Goal: Task Accomplishment & Management: Use online tool/utility

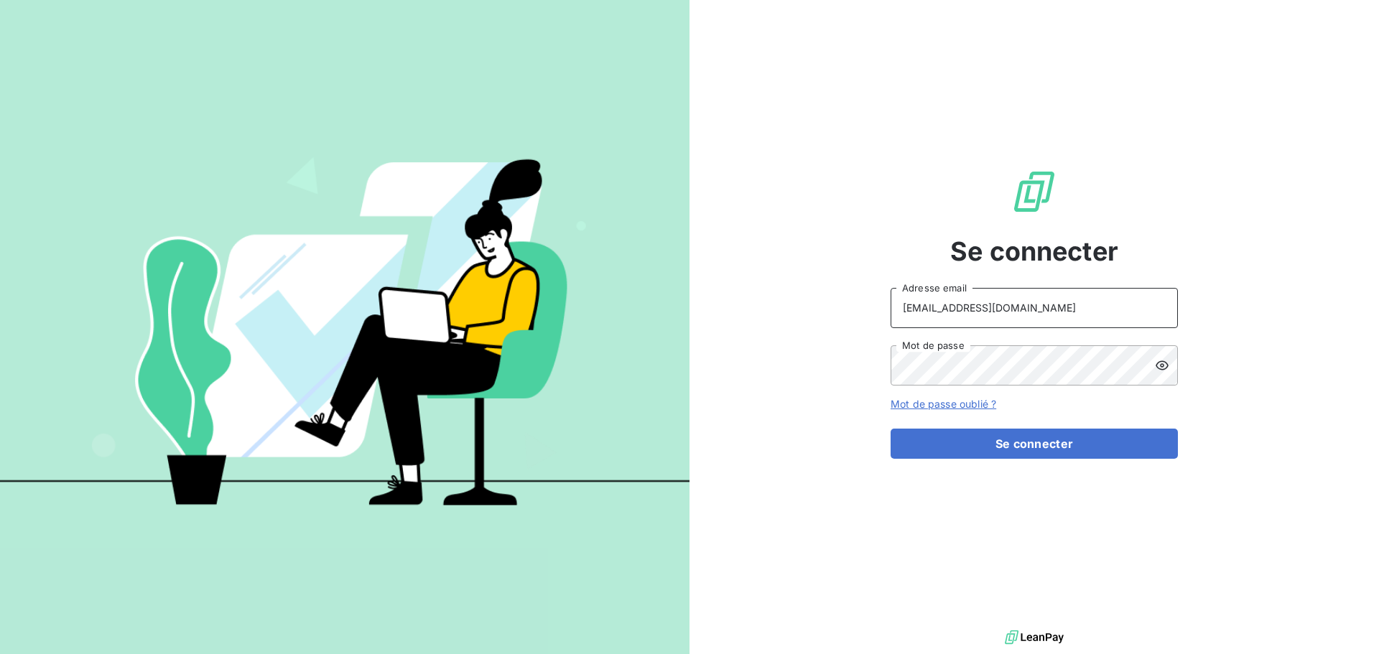
click at [1045, 309] on input "[EMAIL_ADDRESS][DOMAIN_NAME]" at bounding box center [1033, 308] width 287 height 40
type input "[EMAIL_ADDRESS][DOMAIN_NAME]"
click at [1022, 438] on button "Se connecter" at bounding box center [1033, 444] width 287 height 30
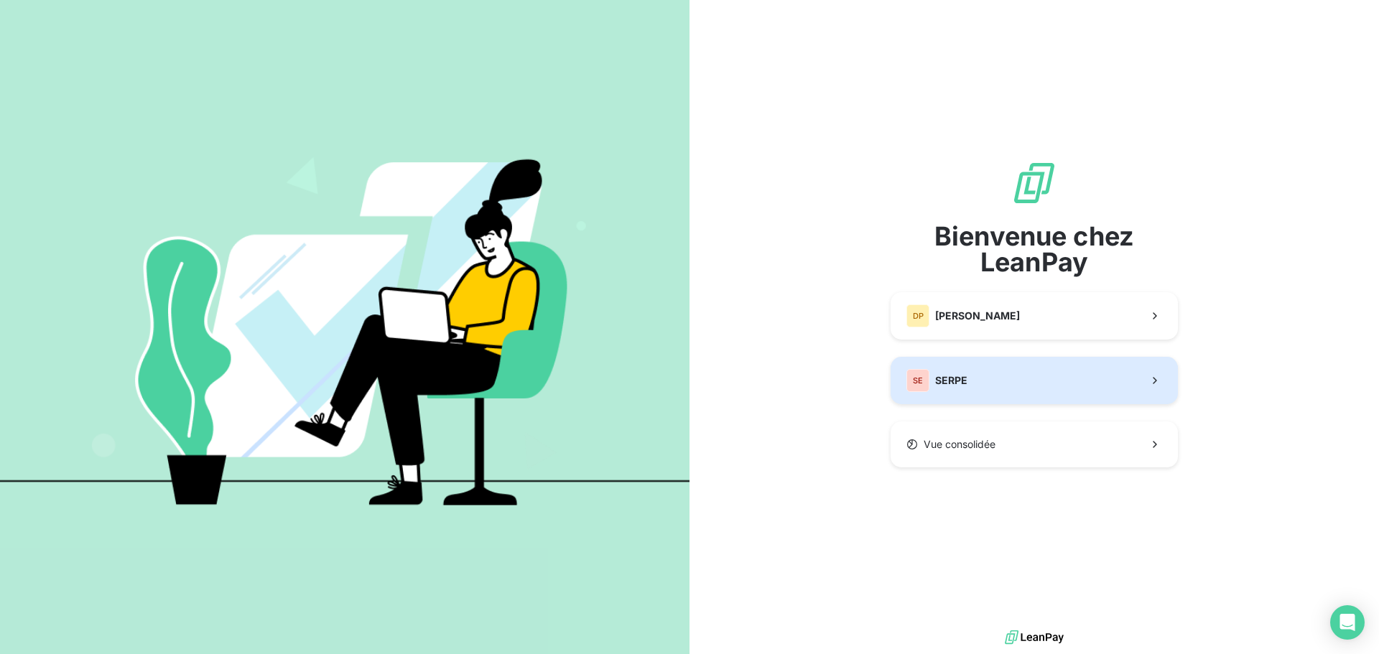
click at [969, 394] on button "SE SERPE" at bounding box center [1033, 380] width 287 height 47
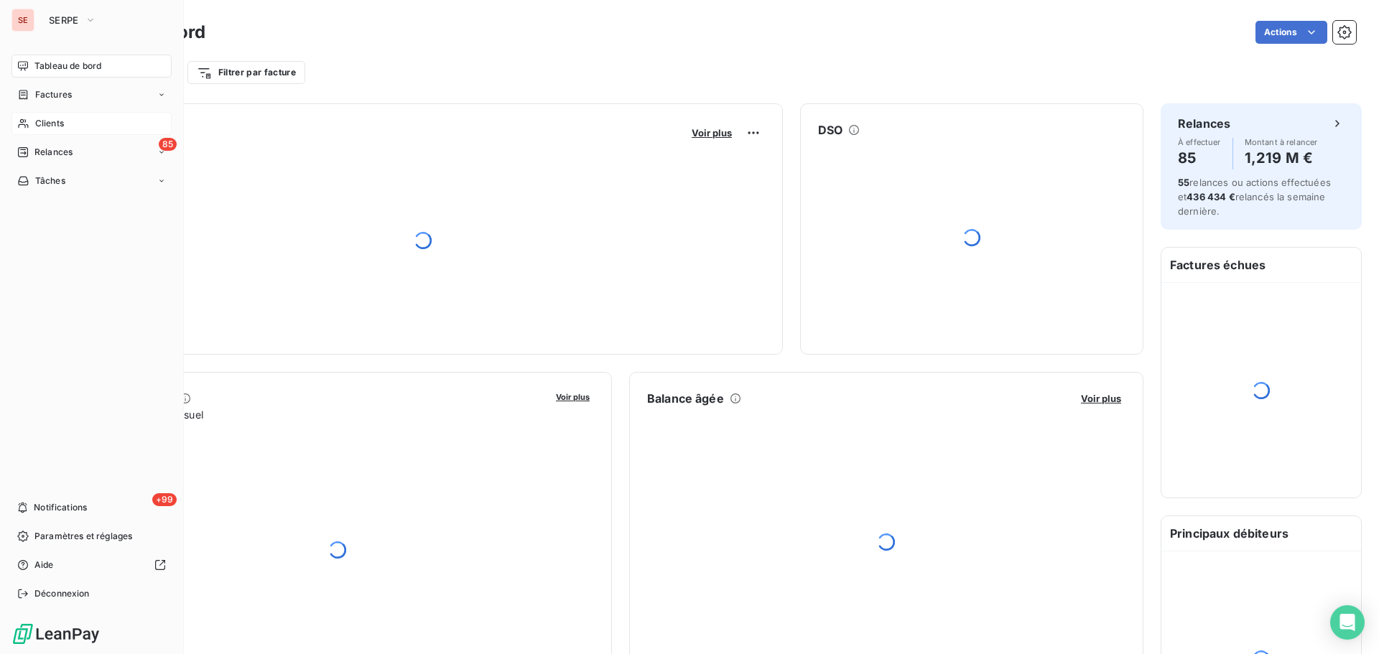
click at [62, 116] on div "Clients" at bounding box center [91, 123] width 160 height 23
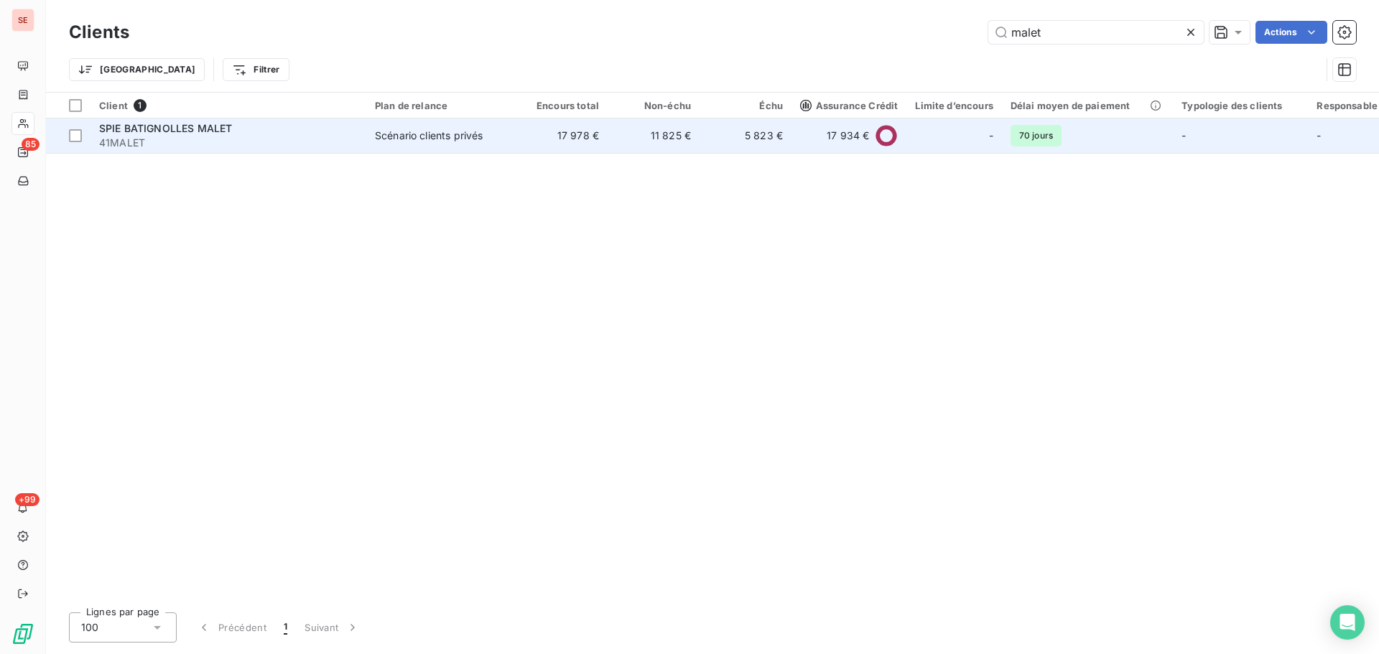
type input "malet"
click at [749, 131] on td "5 823 €" at bounding box center [745, 135] width 92 height 34
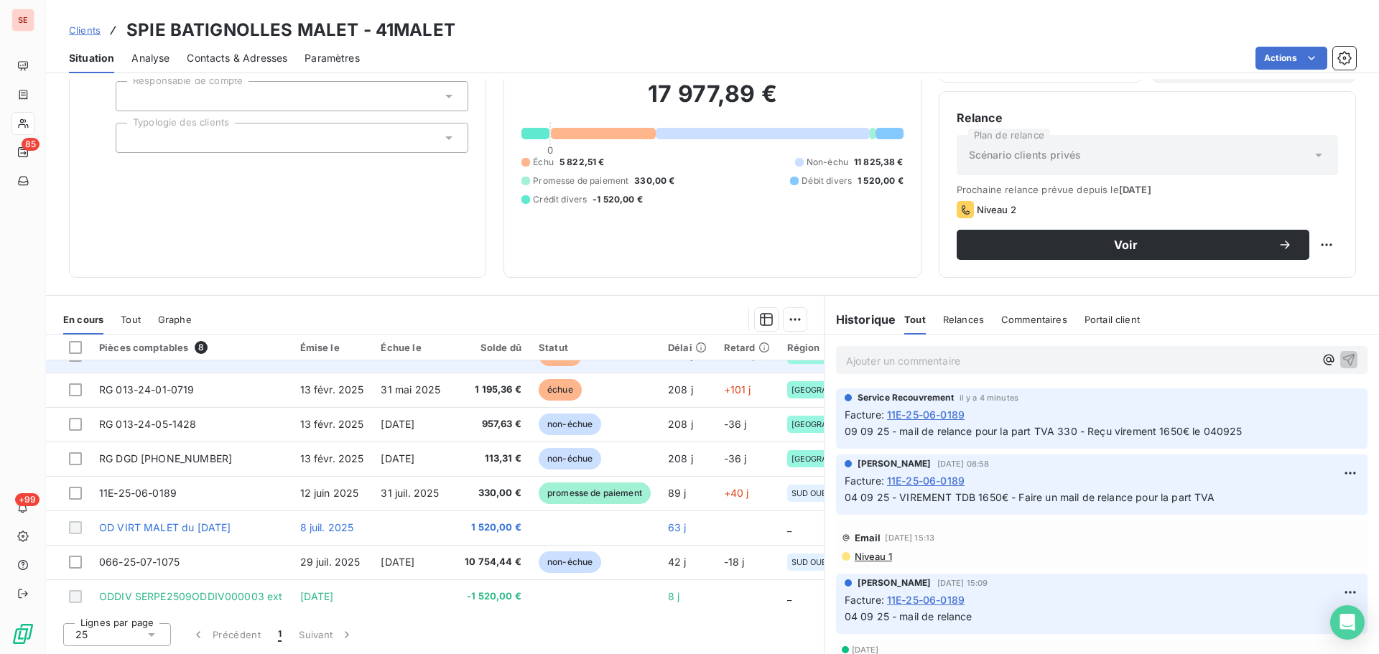
scroll to position [32, 0]
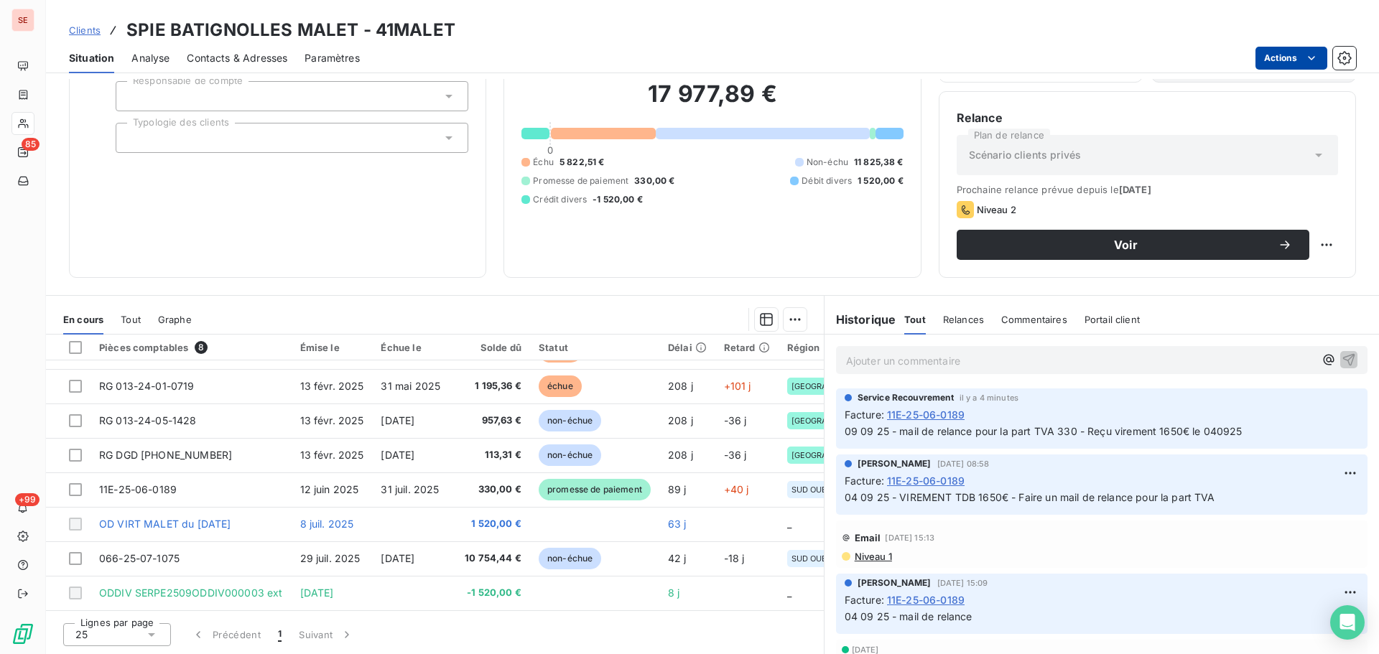
click at [1274, 59] on html "SE 85 +99 Clients SPIE BATIGNOLLES MALET - 41MALET Situation Analyse Contacts &…" at bounding box center [689, 327] width 1379 height 654
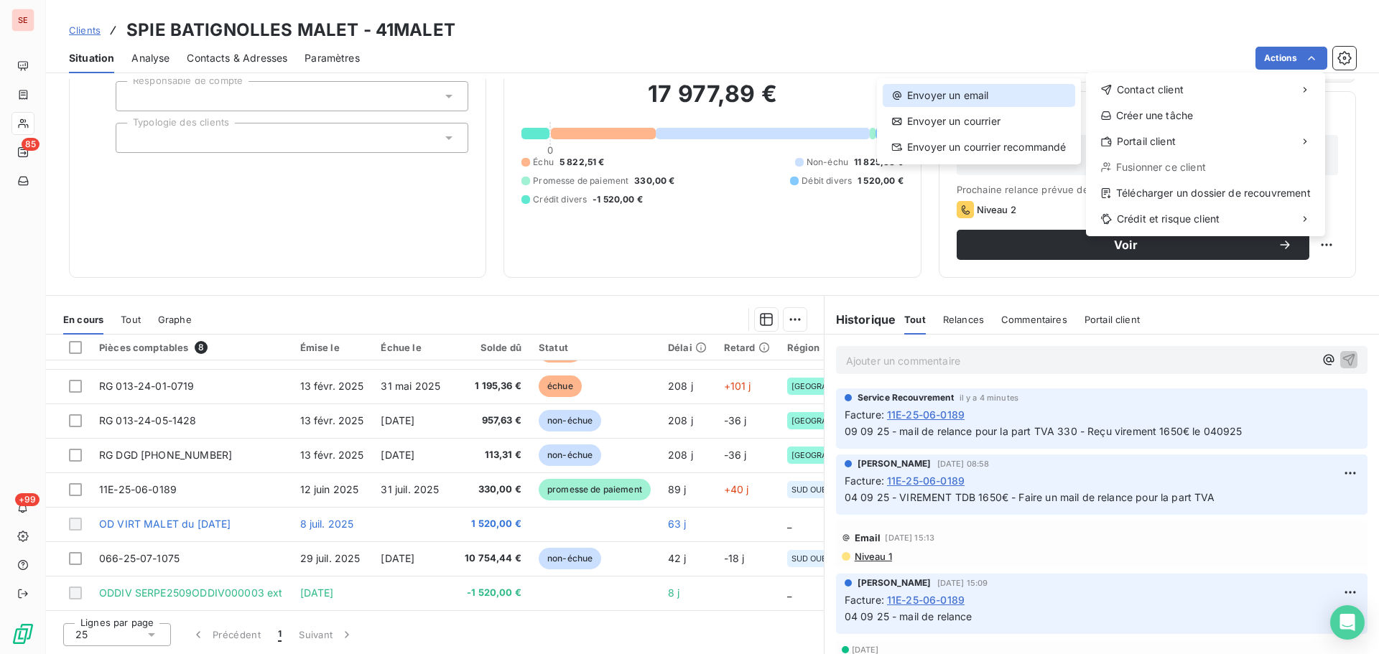
click at [979, 99] on div "Envoyer un email" at bounding box center [978, 95] width 192 height 23
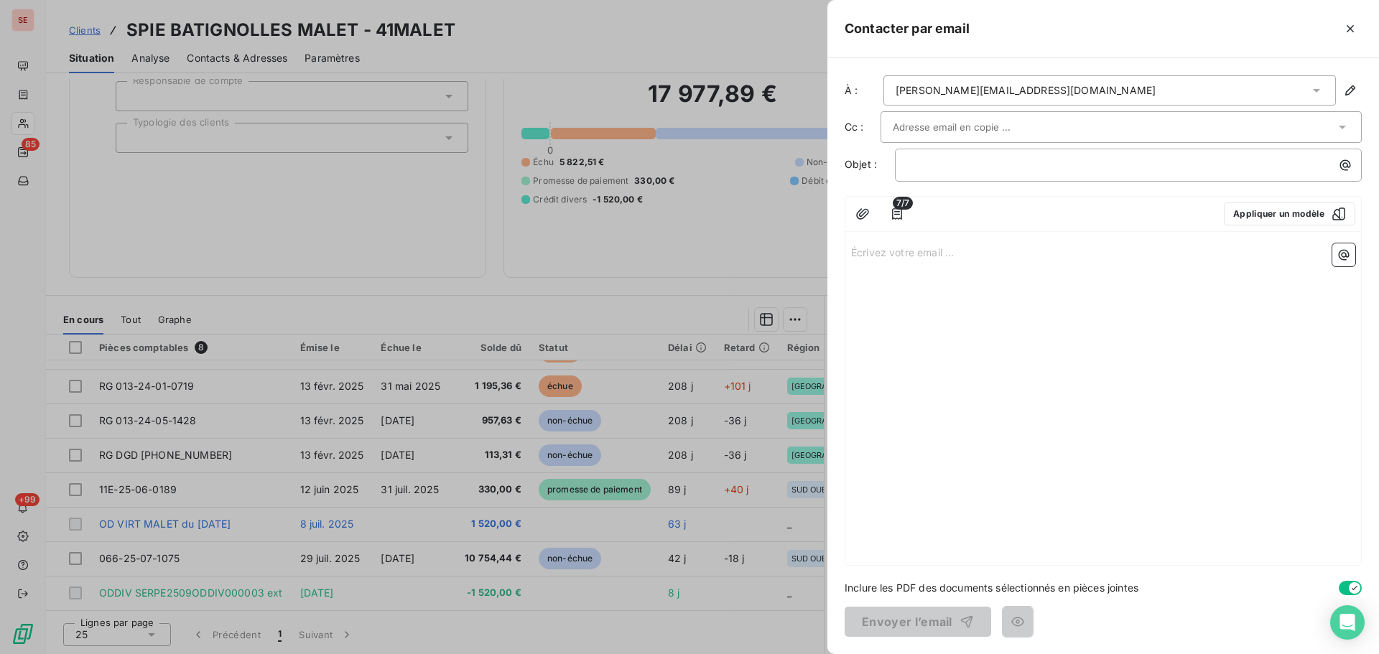
click at [1091, 91] on div "[PERSON_NAME][EMAIL_ADDRESS][DOMAIN_NAME]" at bounding box center [1109, 90] width 452 height 30
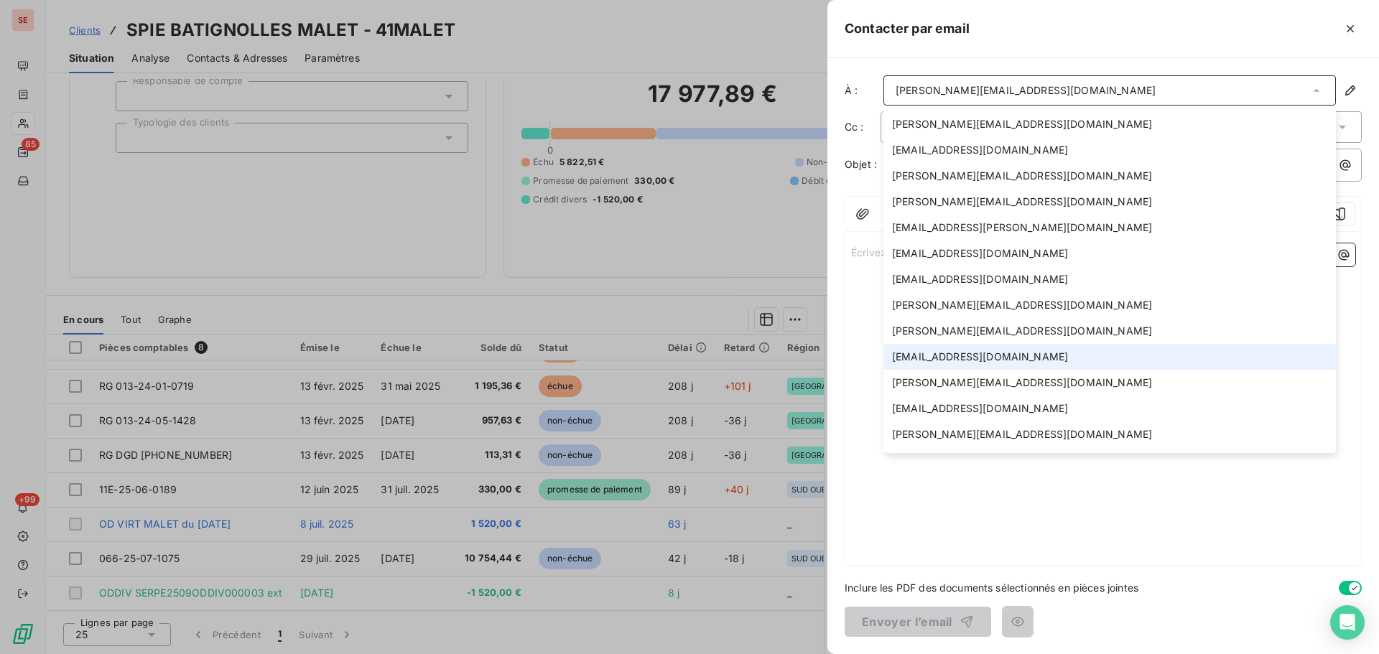
scroll to position [195, 0]
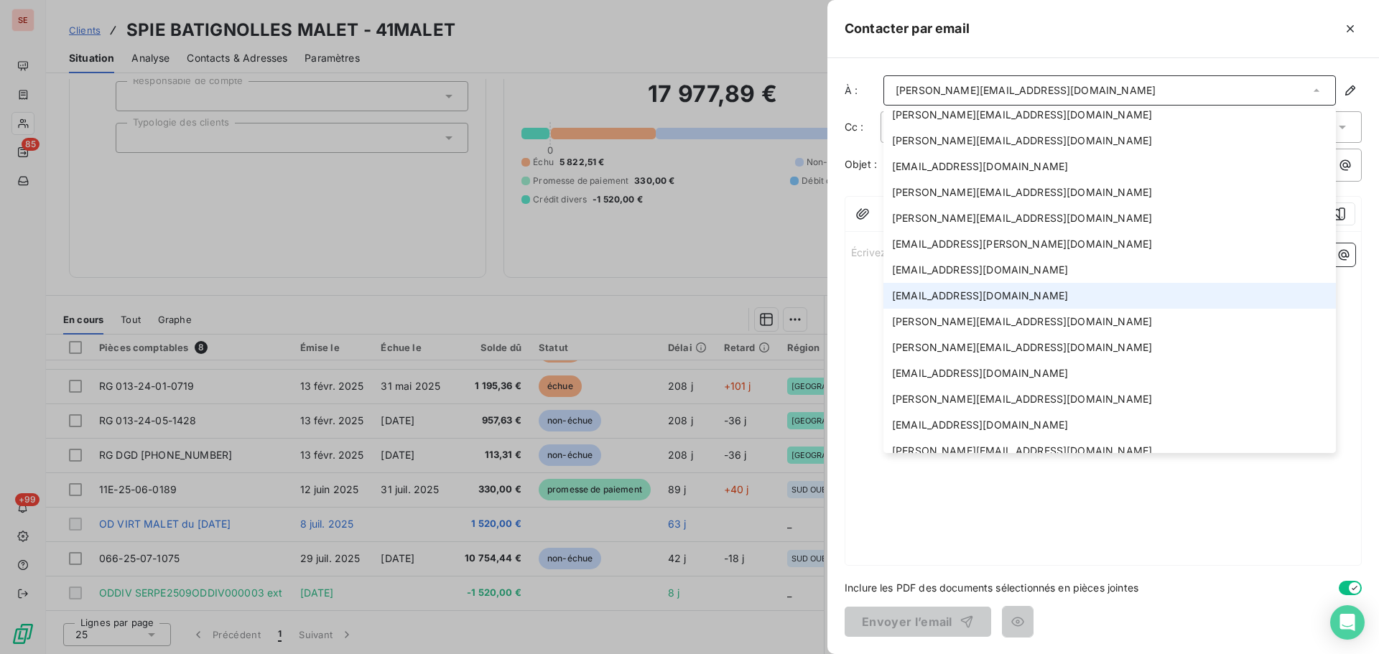
click at [922, 292] on span "[EMAIL_ADDRESS][DOMAIN_NAME]" at bounding box center [980, 296] width 176 height 14
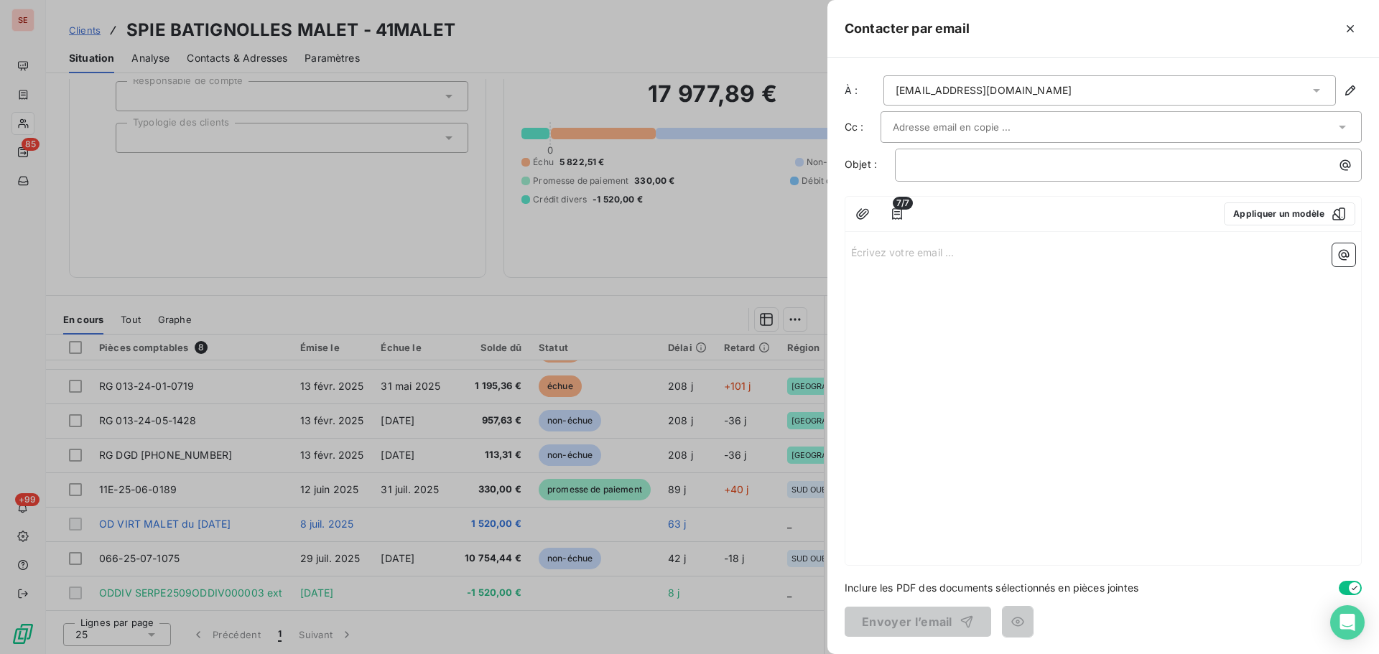
click at [933, 256] on p "Écrivez votre email ... ﻿" at bounding box center [1103, 251] width 504 height 17
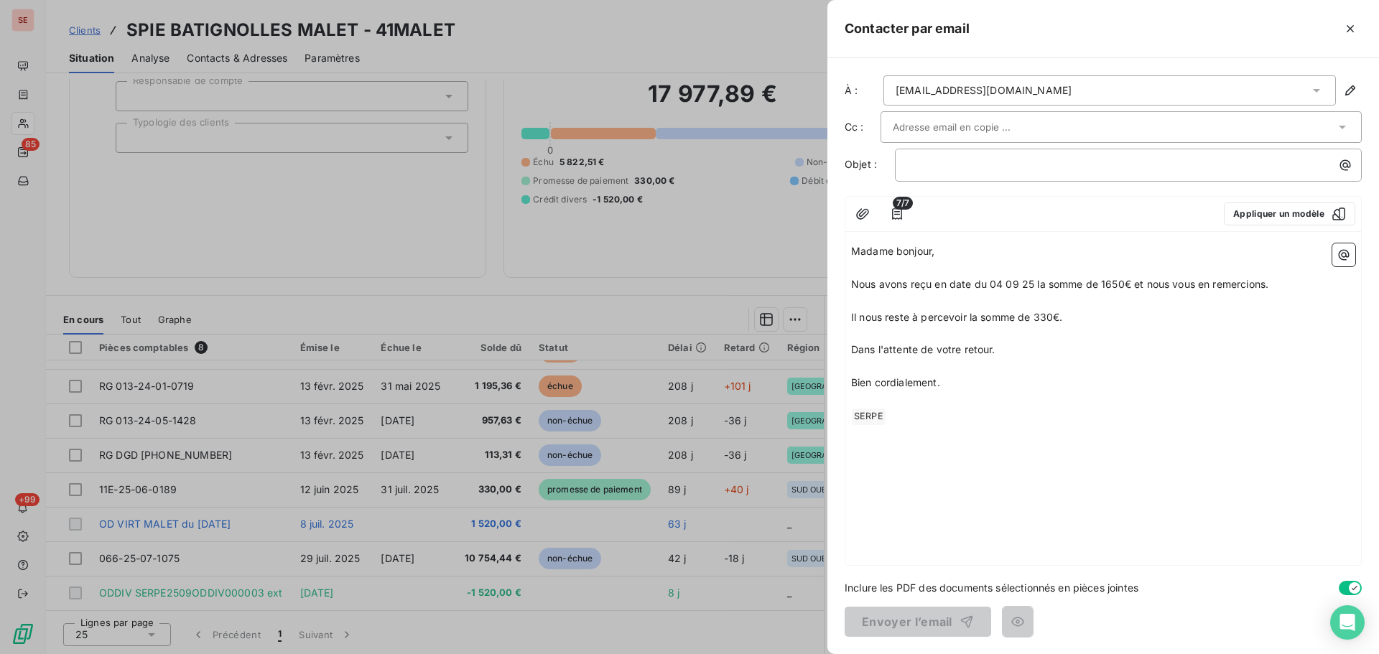
click at [1060, 318] on span "Il nous reste à percevoir la somme de 330€." at bounding box center [956, 317] width 211 height 12
click at [1104, 325] on p "Il nous reste à percevoir la somme de 330€ correspondantt à la TVA." at bounding box center [1103, 317] width 504 height 17
click at [964, 431] on p "﻿" at bounding box center [1103, 433] width 504 height 17
click at [1341, 260] on icon "button" at bounding box center [1343, 255] width 14 height 14
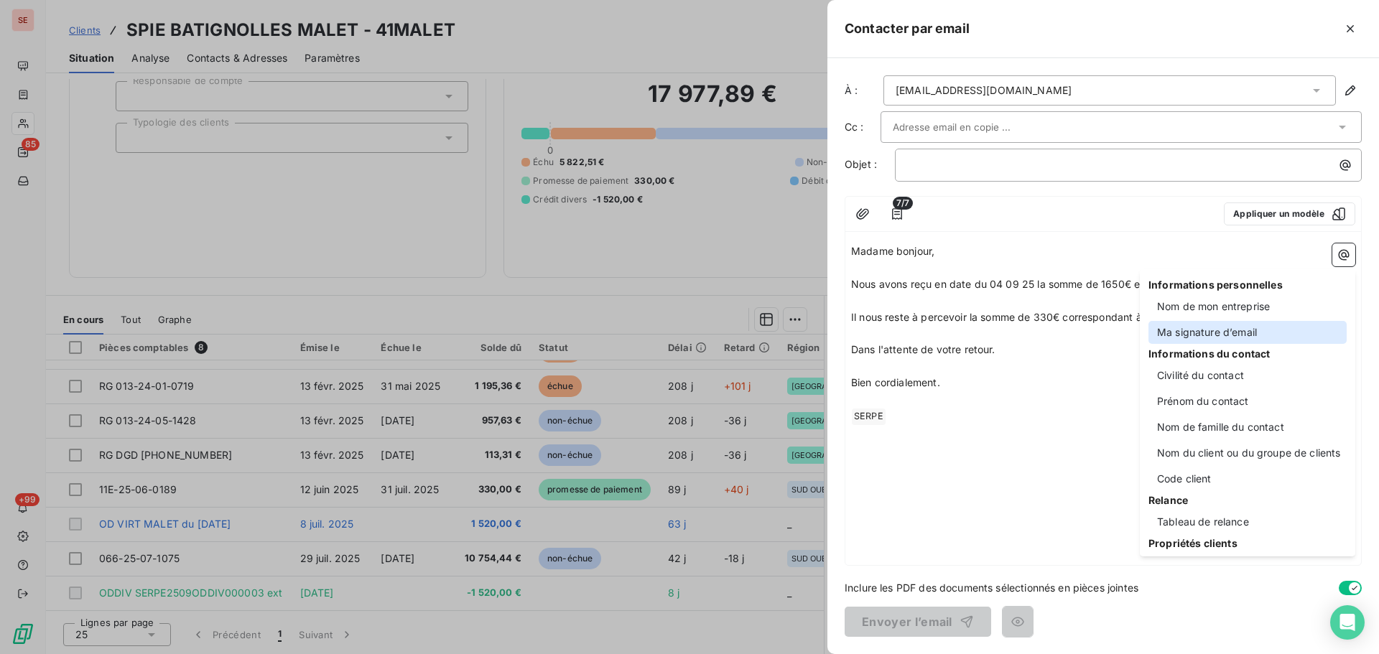
click at [1225, 327] on div "Ma signature d’email" at bounding box center [1247, 332] width 198 height 23
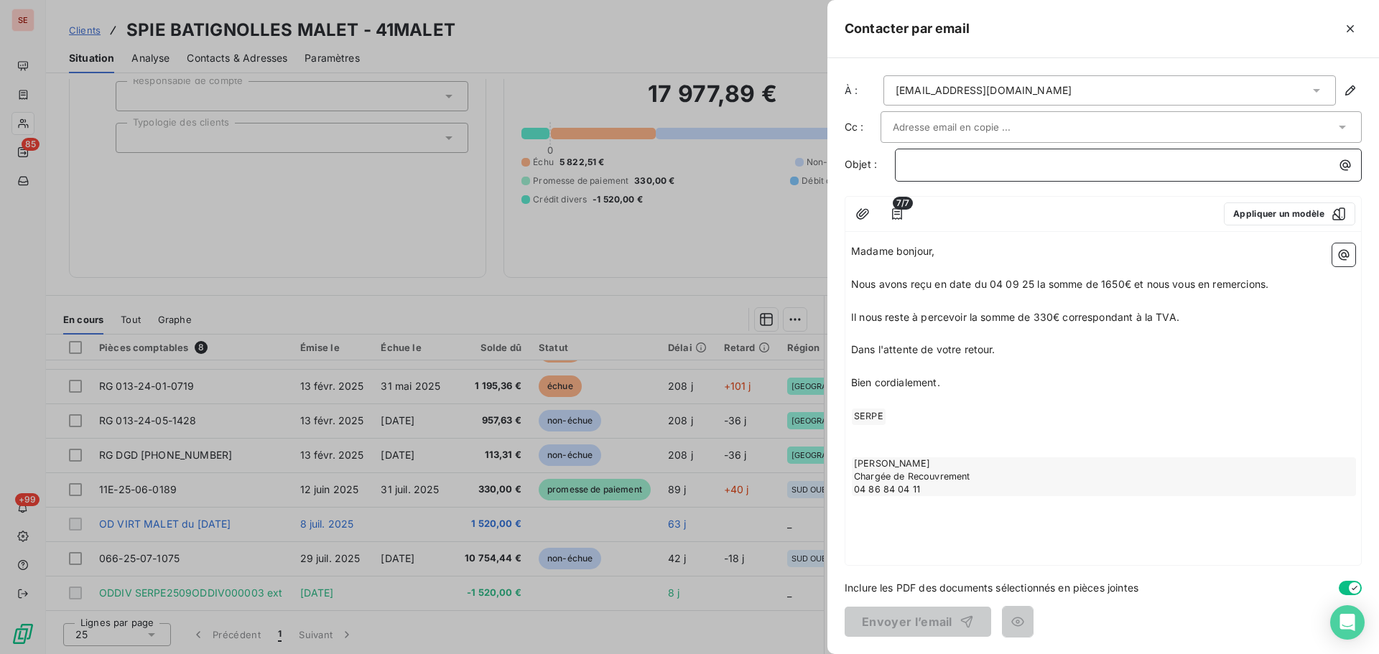
click at [956, 170] on p "﻿" at bounding box center [1131, 165] width 449 height 17
click at [967, 131] on input "text" at bounding box center [969, 127] width 154 height 22
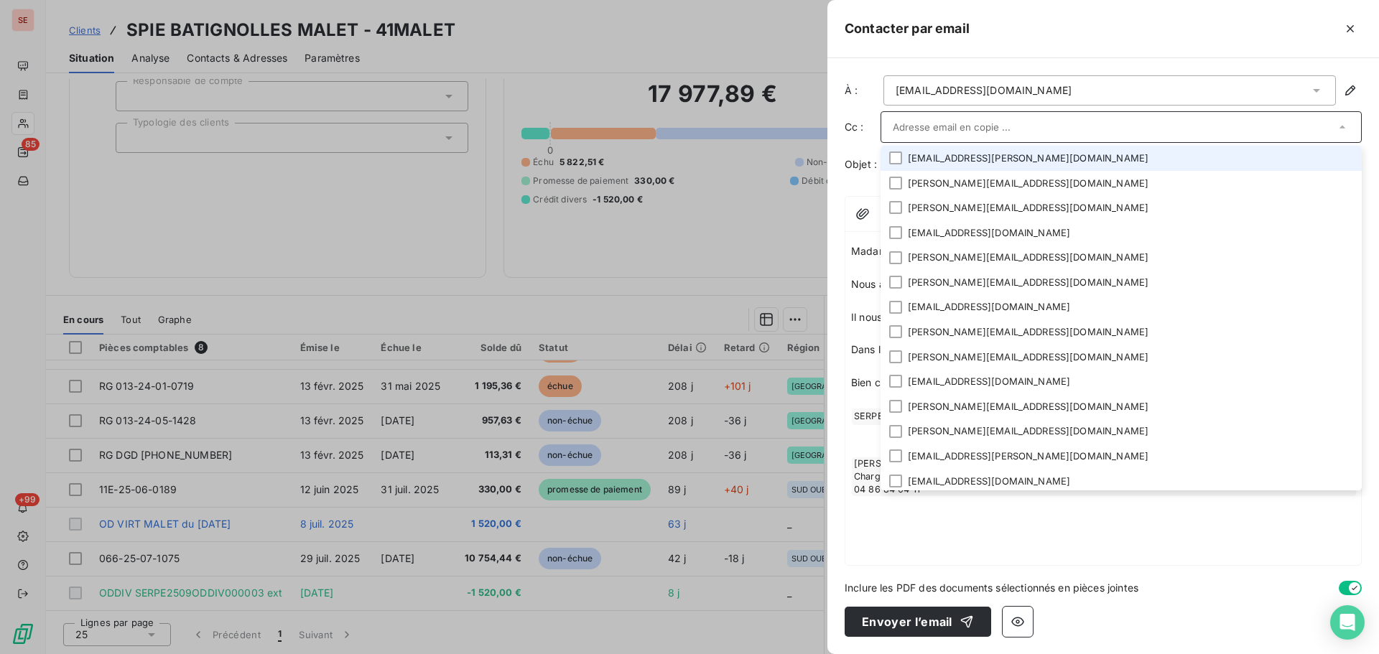
paste input "[PERSON_NAME][EMAIL_ADDRESS][DOMAIN_NAME]"
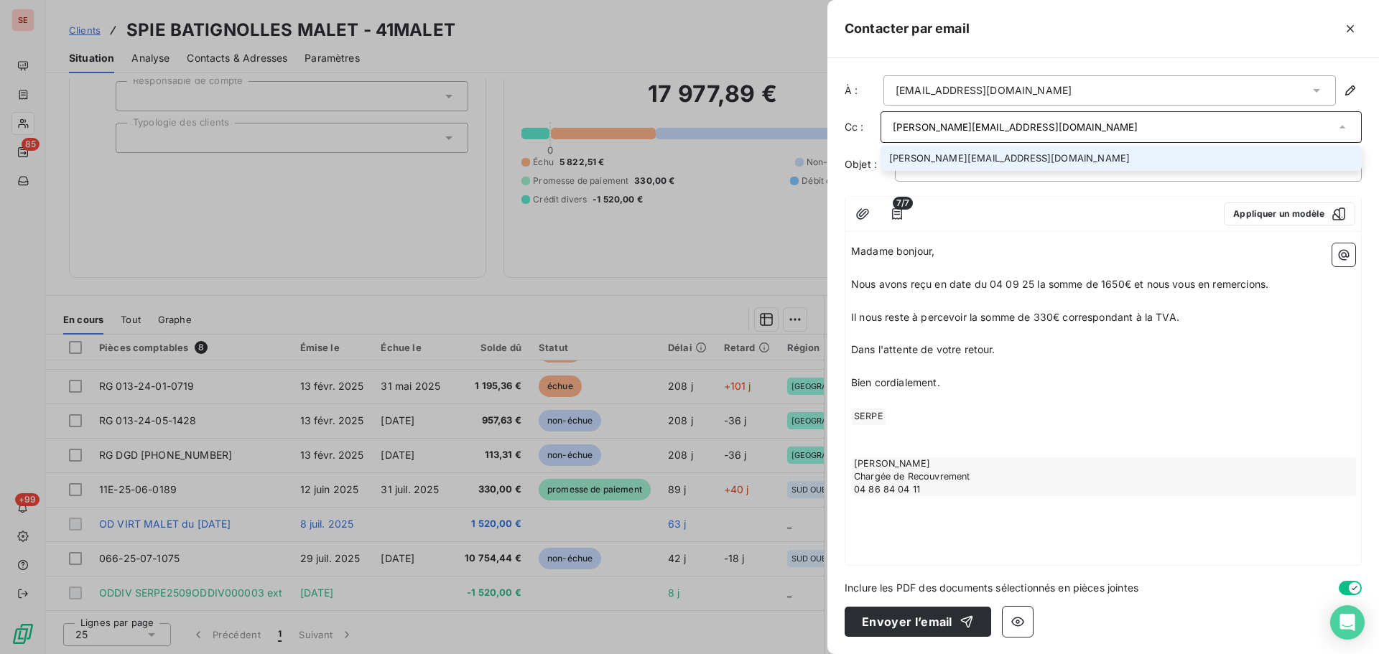
type input "[PERSON_NAME][EMAIL_ADDRESS][DOMAIN_NAME]"
click at [852, 185] on div "À : [EMAIL_ADDRESS][DOMAIN_NAME] Cc : [DOMAIN_NAME][EMAIL_ADDRESS][DOMAIN_NAME]…" at bounding box center [1102, 356] width 551 height 596
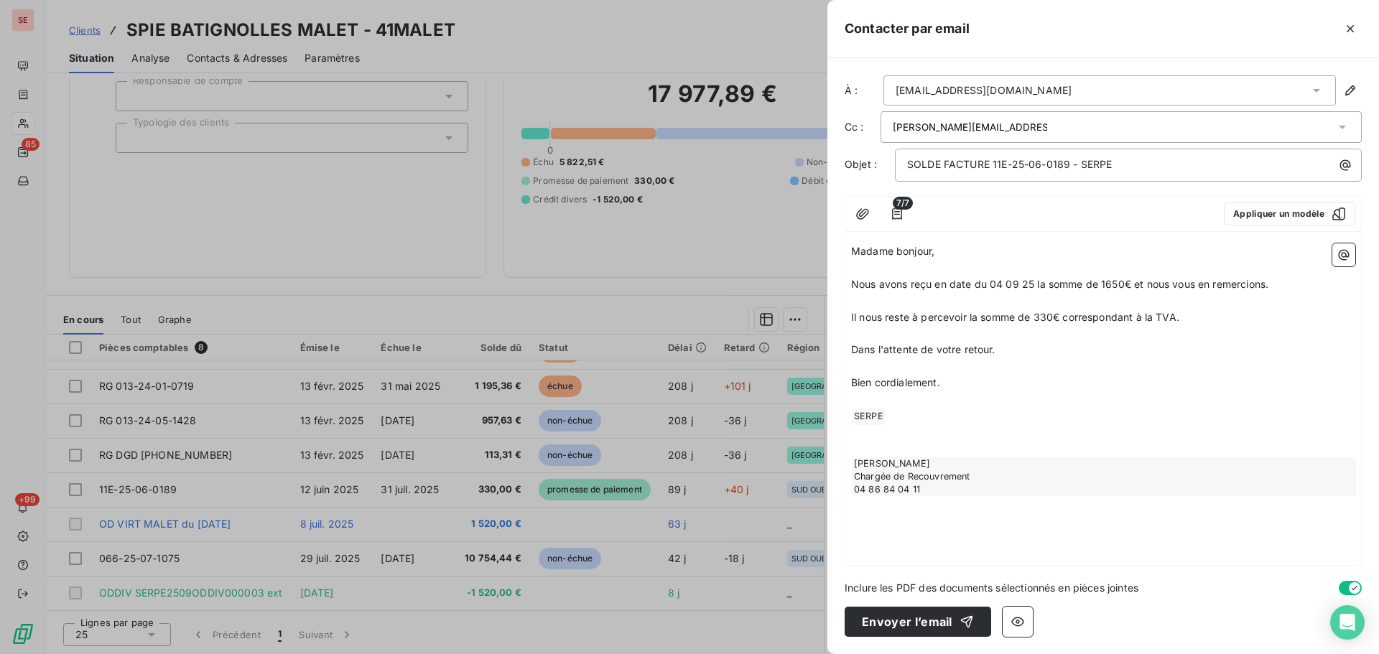
click at [892, 250] on span "Madame bonjour," at bounding box center [892, 251] width 83 height 12
click at [861, 212] on icon "button" at bounding box center [862, 214] width 14 height 14
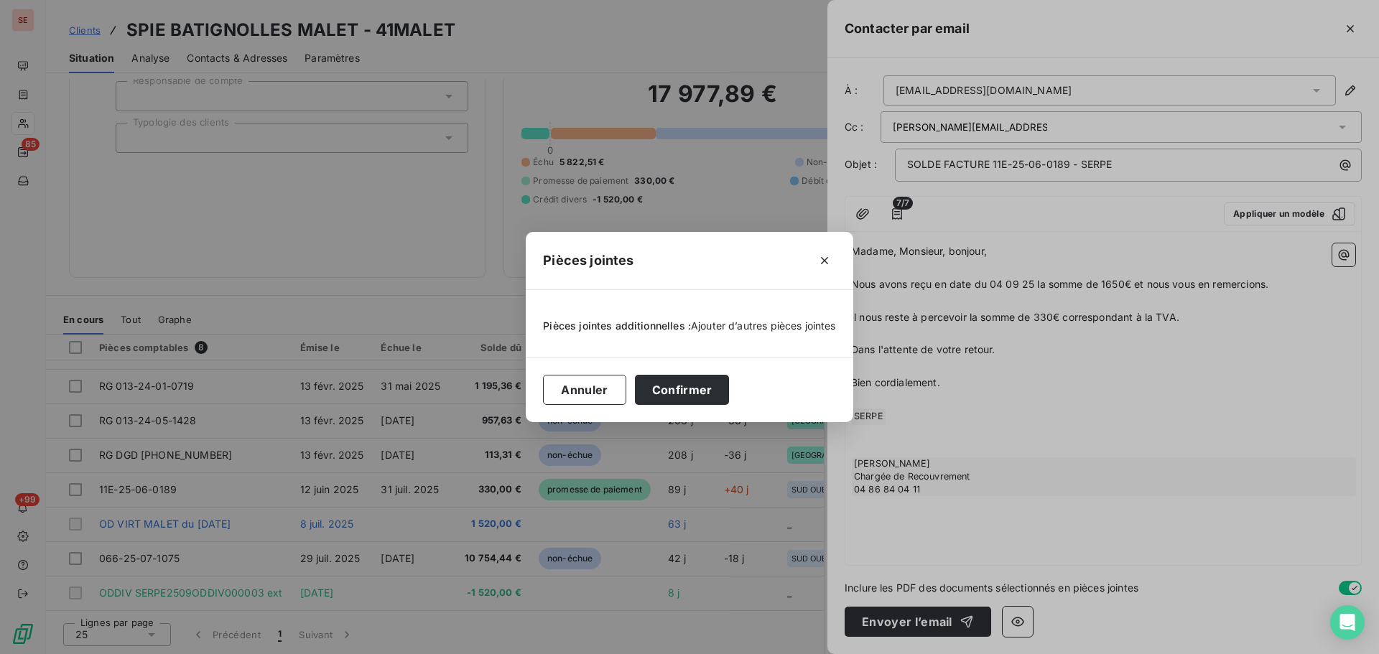
click at [771, 328] on span "Ajouter d’autres pièces jointes" at bounding box center [763, 326] width 145 height 12
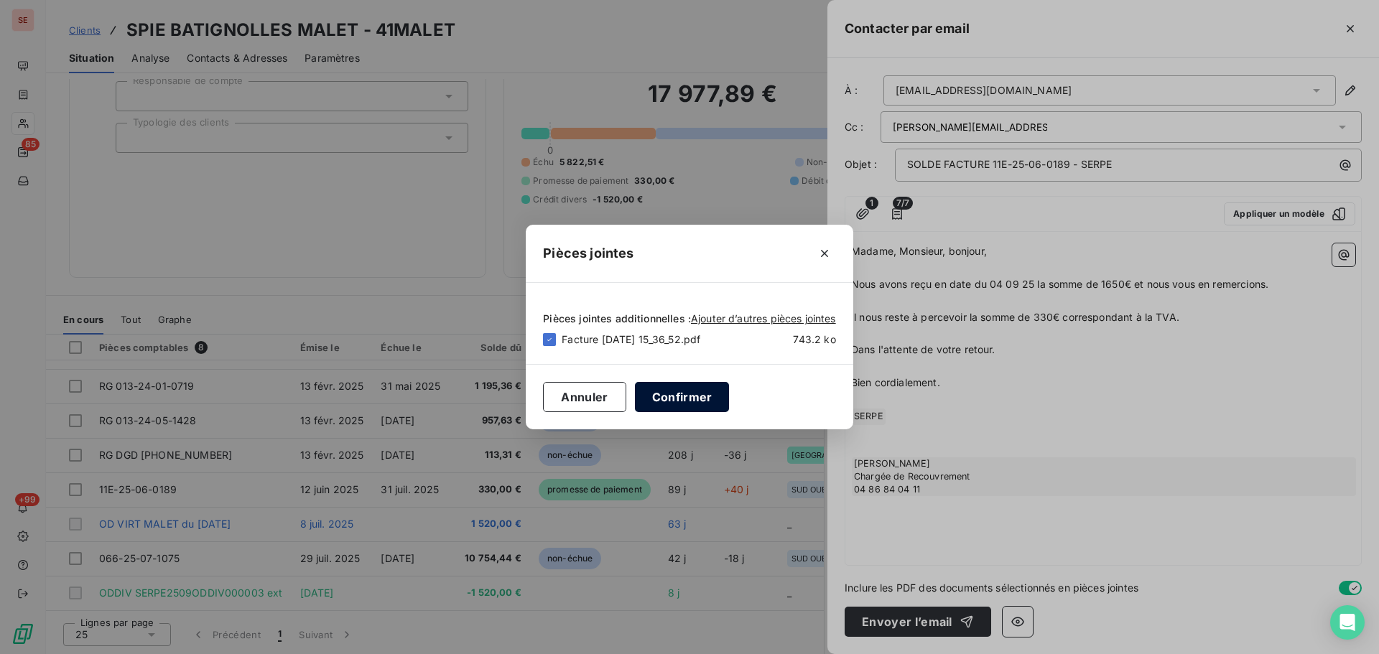
click at [684, 391] on button "Confirmer" at bounding box center [682, 397] width 95 height 30
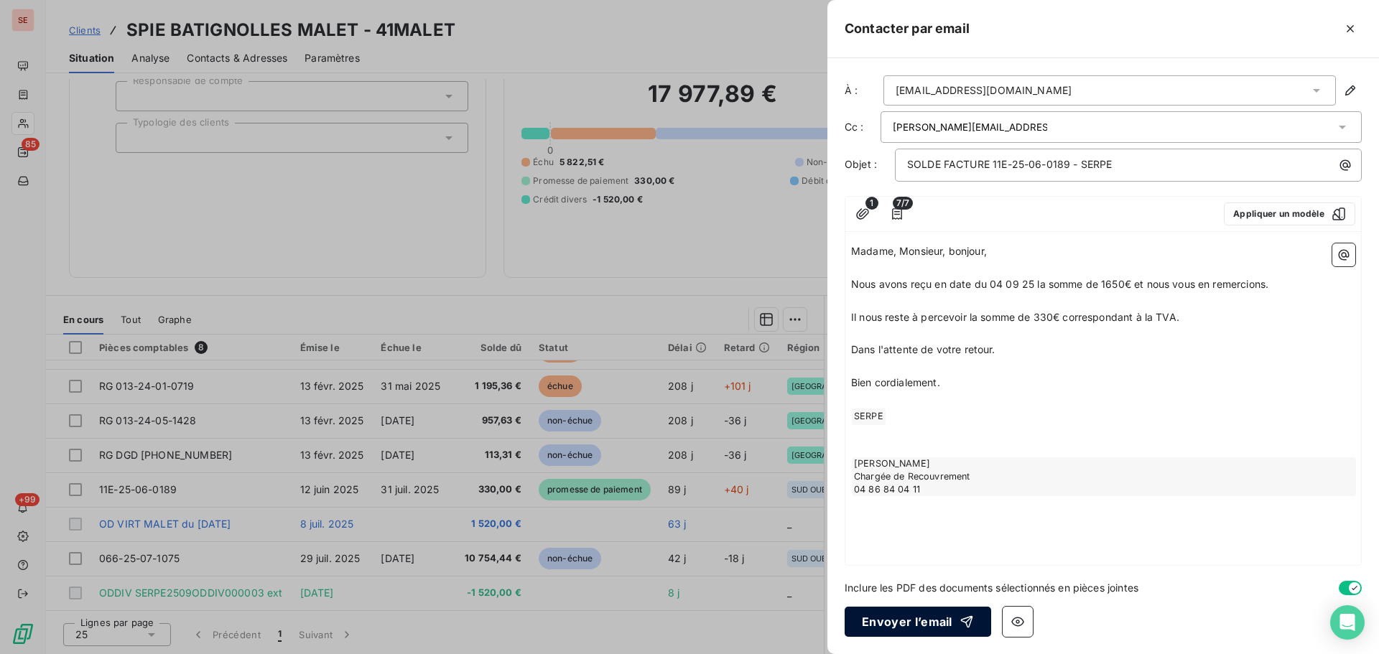
click at [942, 615] on button "Envoyer l’email" at bounding box center [917, 622] width 146 height 30
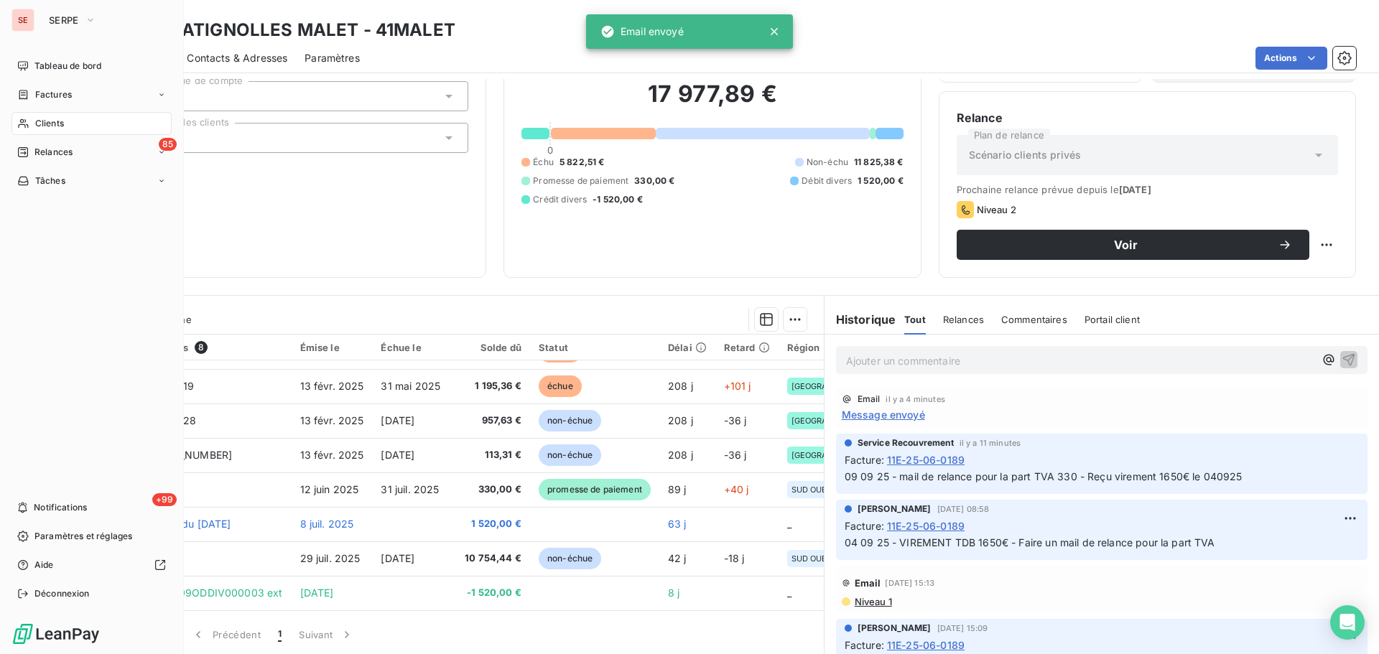
click at [31, 124] on div "Clients" at bounding box center [91, 123] width 160 height 23
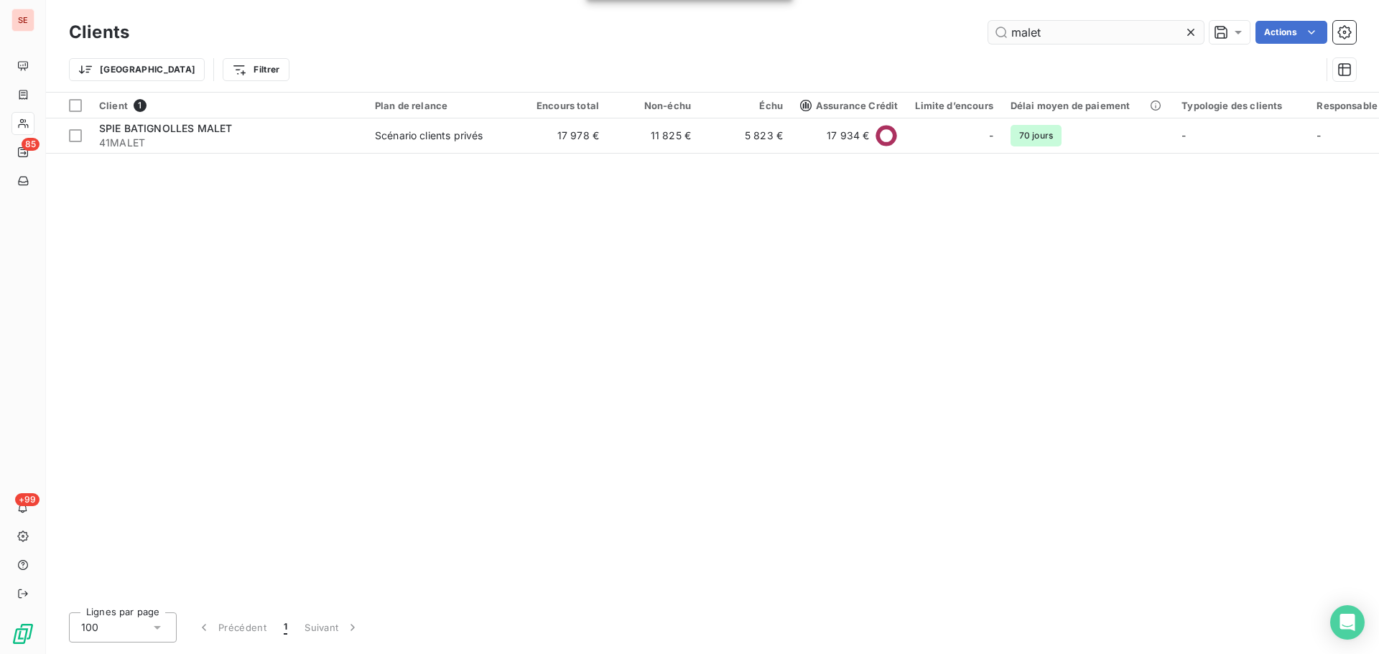
click at [1058, 27] on input "malet" at bounding box center [1095, 32] width 215 height 23
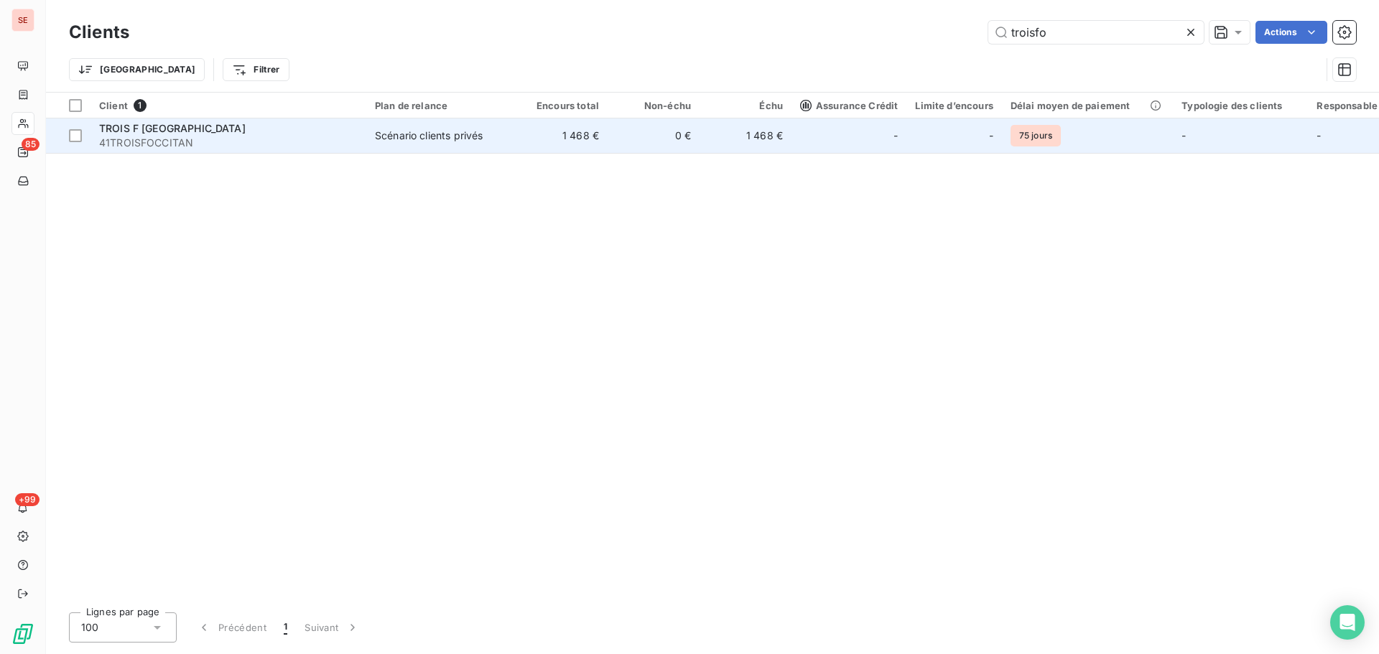
type input "troisfo"
click at [646, 131] on td "0 €" at bounding box center [653, 135] width 92 height 34
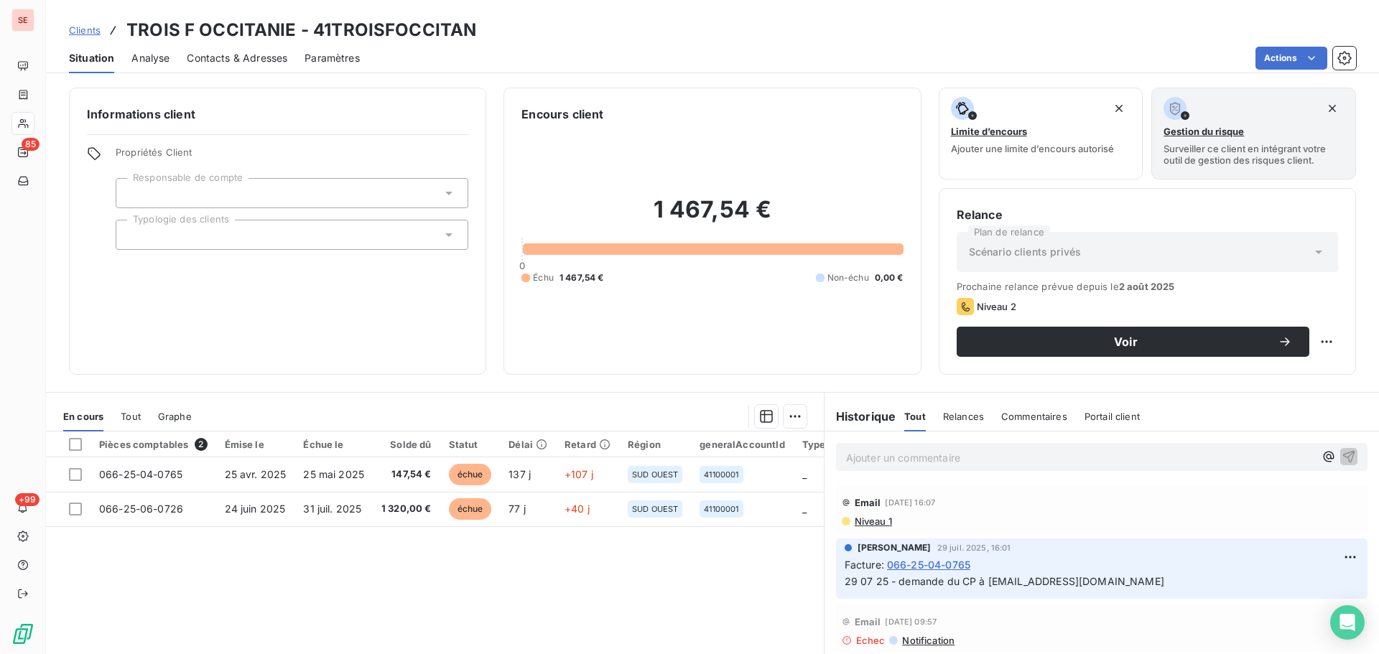
scroll to position [97, 0]
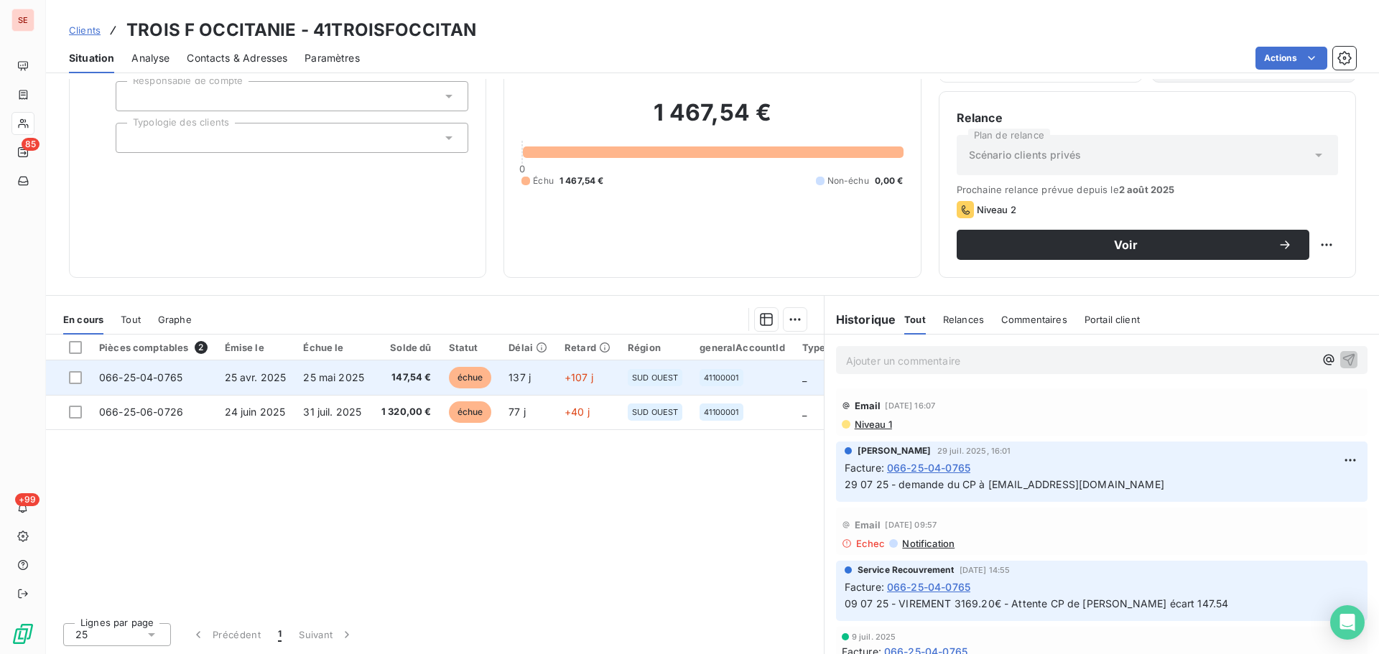
click at [337, 383] on span "25 mai 2025" at bounding box center [333, 377] width 61 height 12
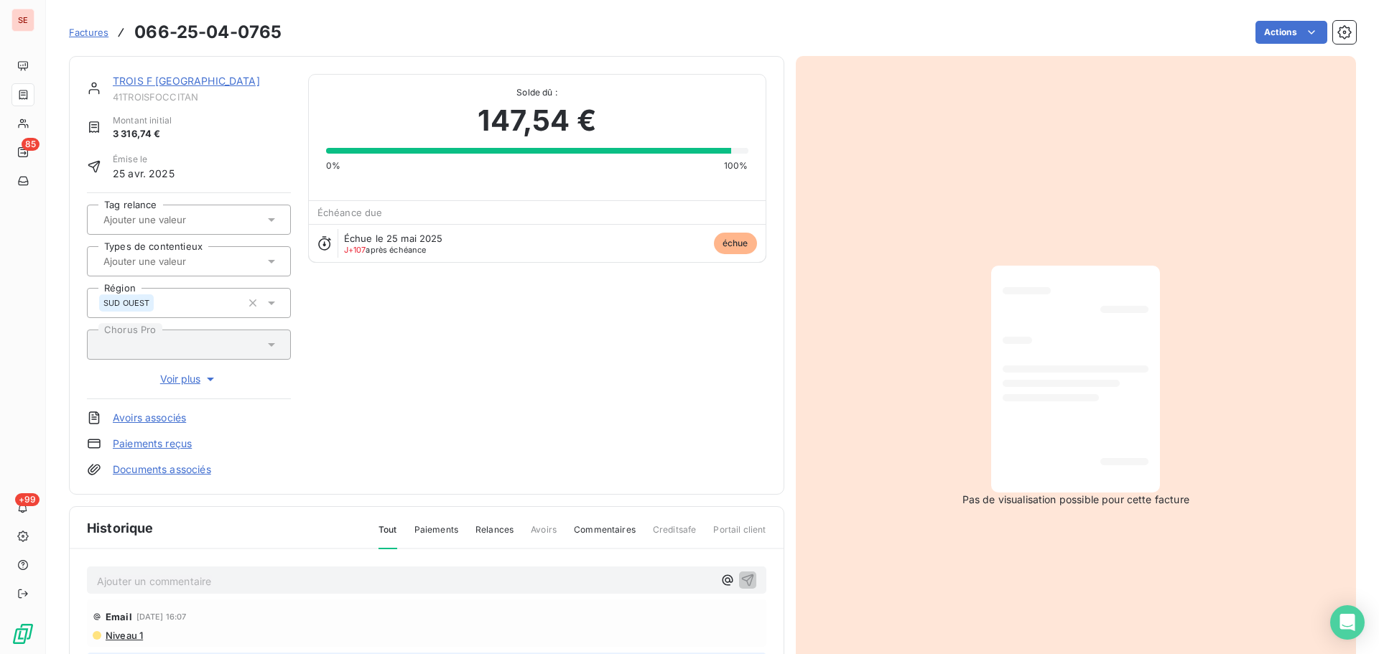
click at [226, 32] on h3 "066-25-04-0765" at bounding box center [207, 32] width 147 height 26
copy section "066-25-04-0765 Actions"
click at [169, 81] on link "TROIS F [GEOGRAPHIC_DATA]" at bounding box center [186, 81] width 147 height 12
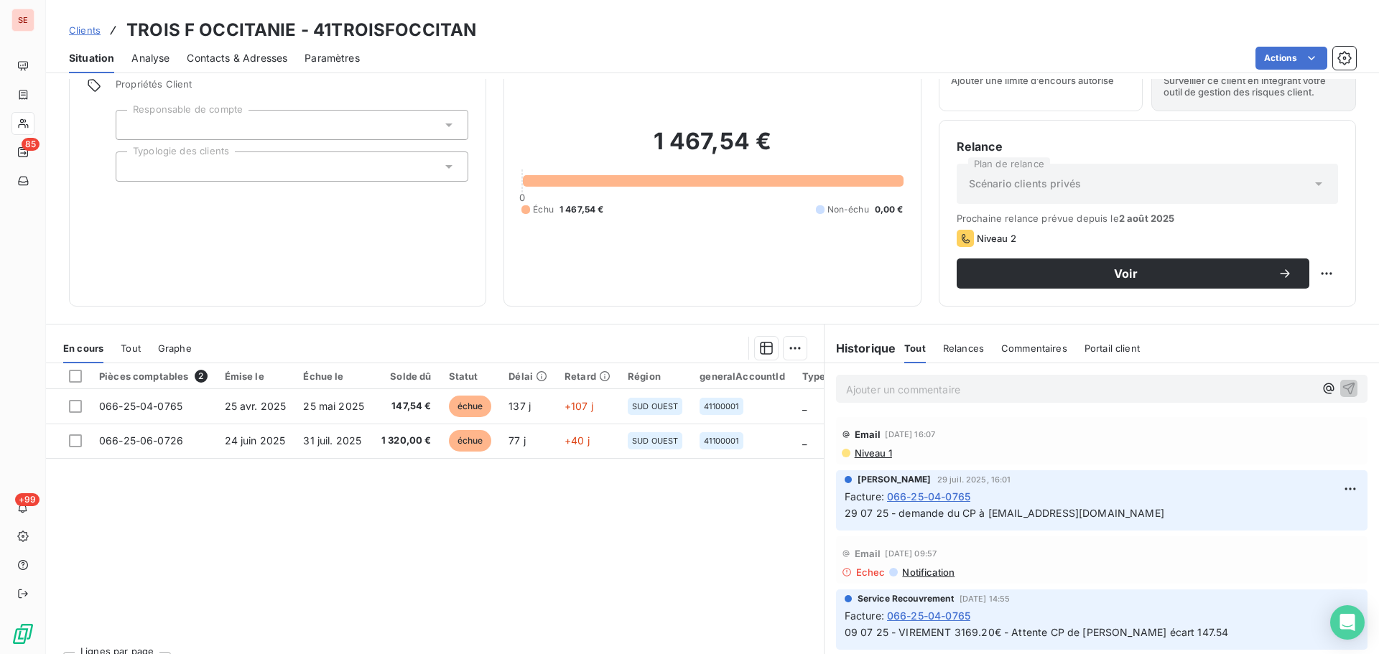
scroll to position [97, 0]
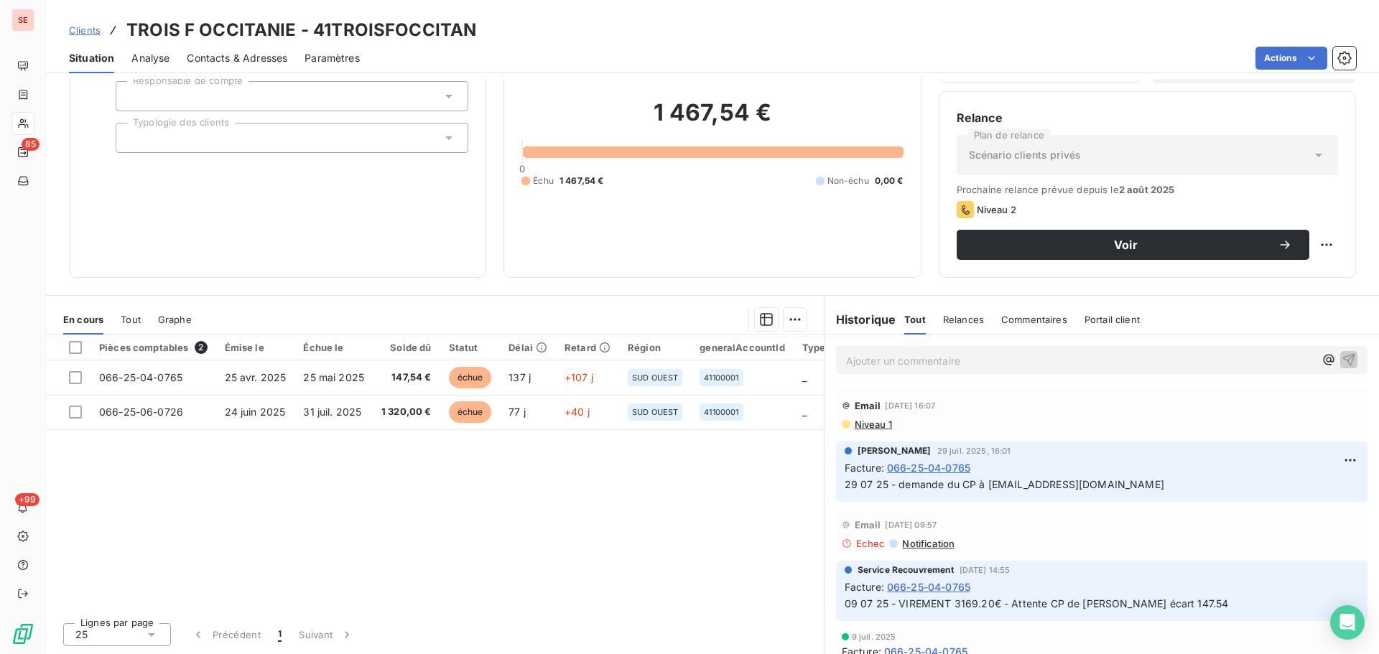
click at [858, 421] on span "Niveau 1" at bounding box center [872, 424] width 39 height 11
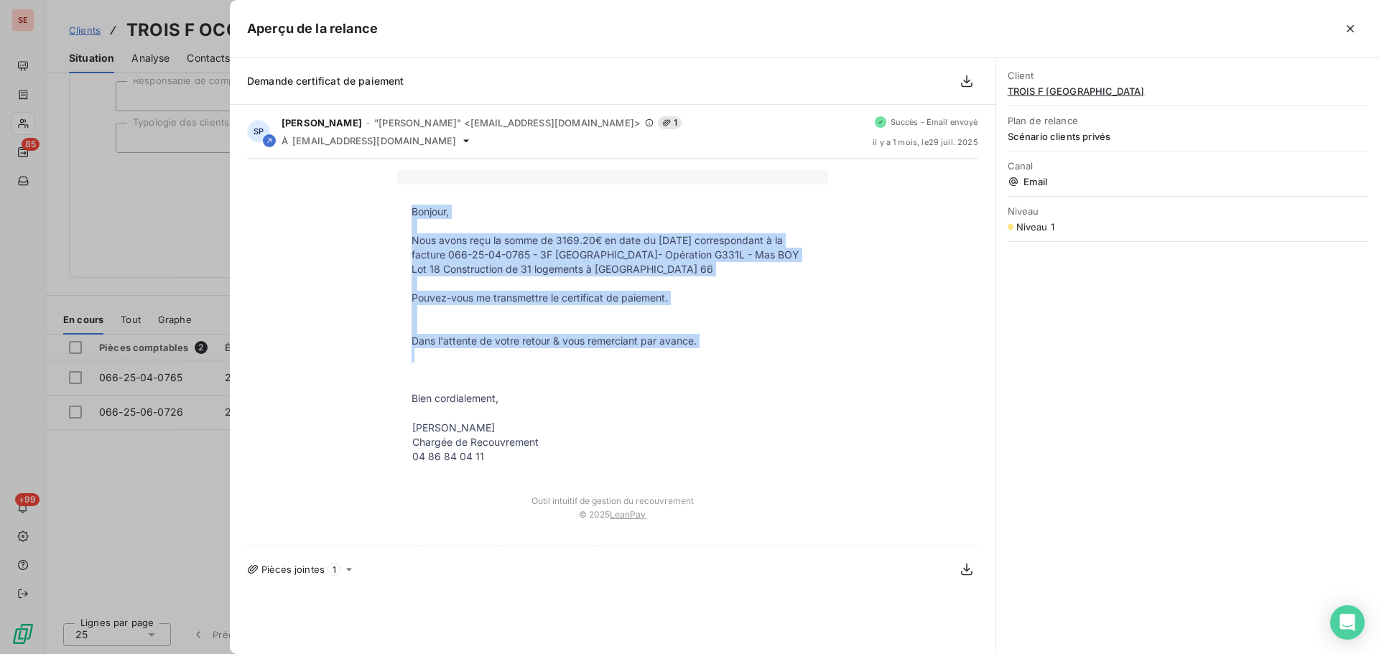
drag, startPoint x: 714, startPoint y: 350, endPoint x: 414, endPoint y: 213, distance: 330.6
click at [414, 213] on tbody "Bonjour, Nous avons reçu la somme de 3169.20€ en date du [DATE] correspondant à…" at bounding box center [612, 336] width 431 height 262
copy tbody "Bonjour, Nous avons reçu la somme de 3169.20€ en date du [DATE] correspondant à…"
click at [1351, 22] on icon "button" at bounding box center [1350, 29] width 14 height 14
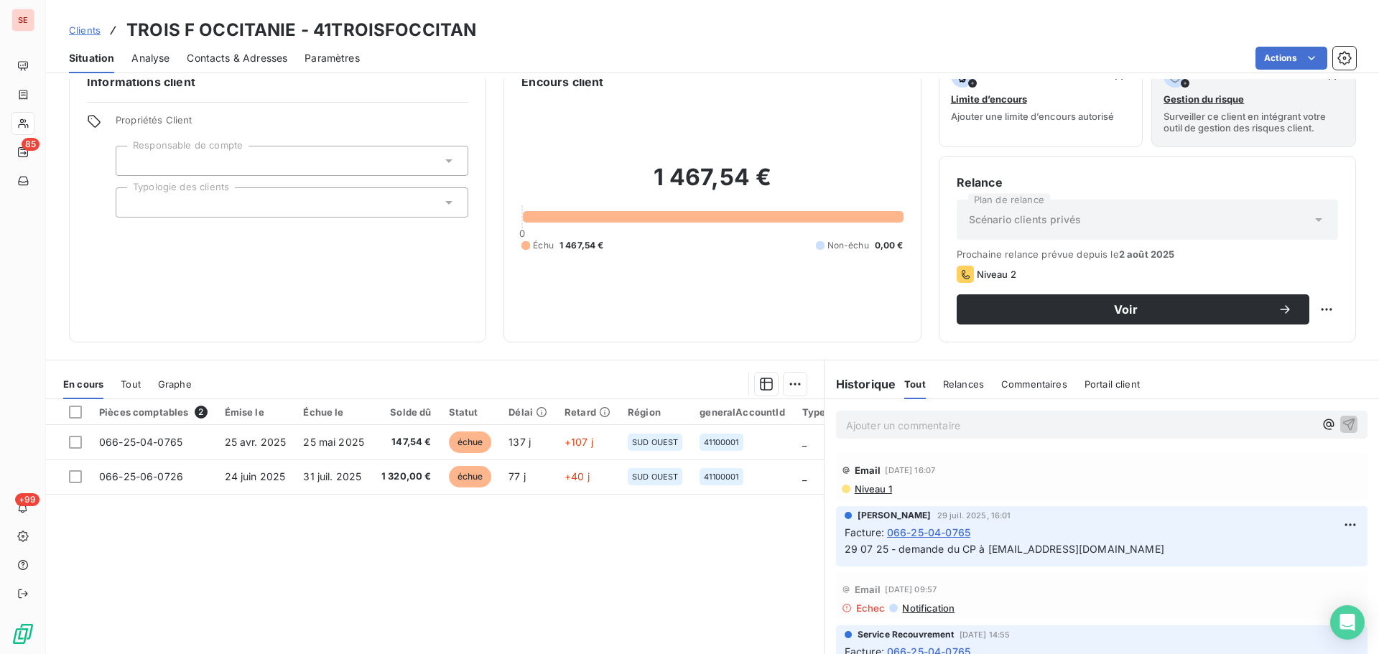
scroll to position [0, 0]
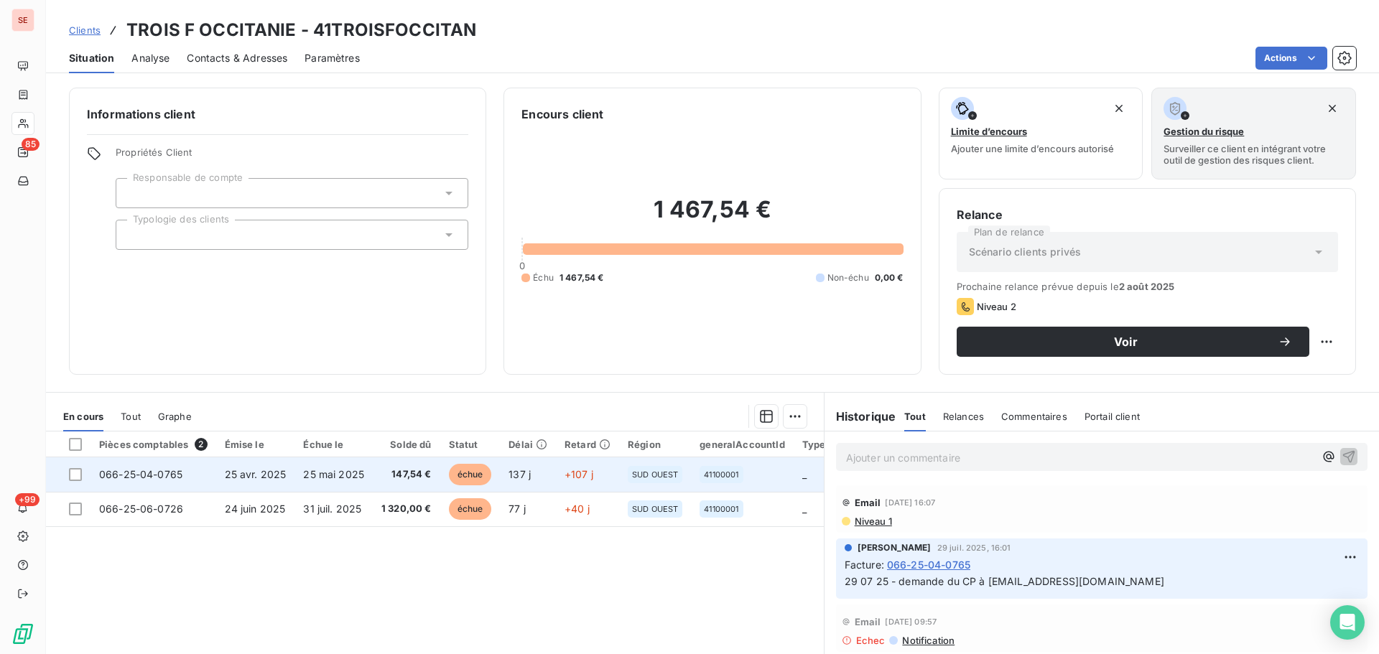
click at [381, 475] on span "147,54 €" at bounding box center [406, 474] width 50 height 14
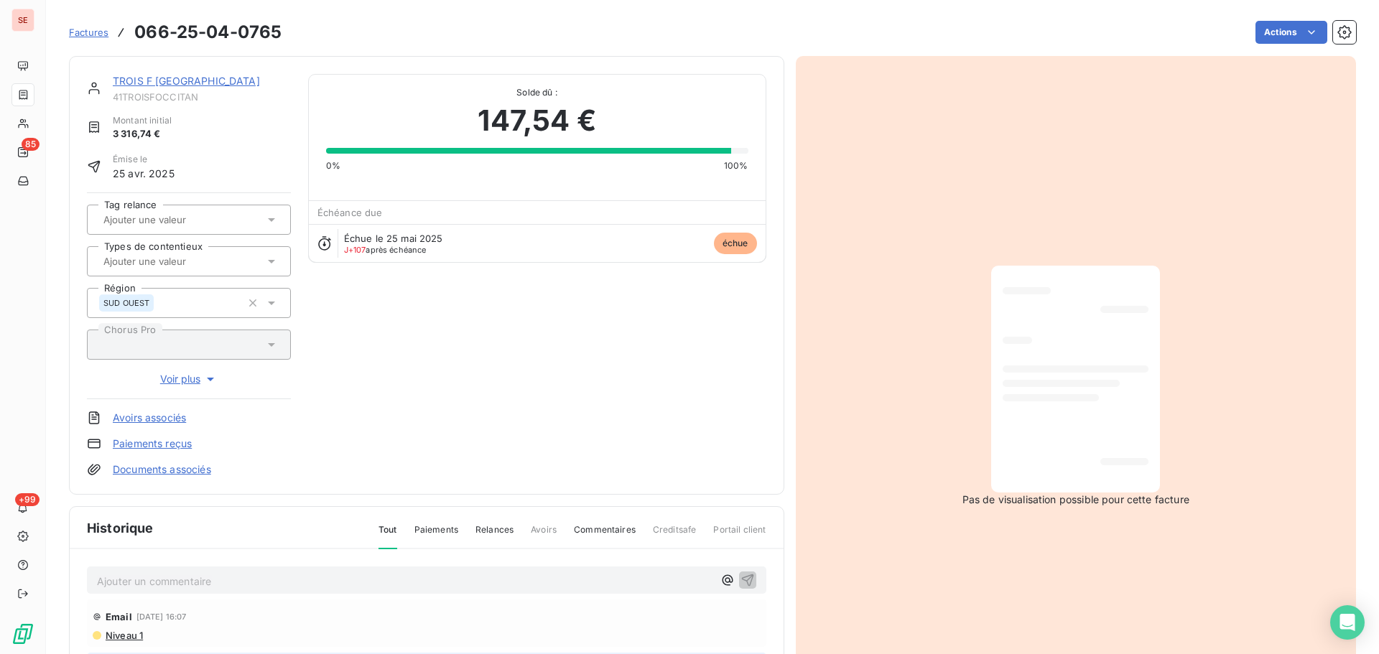
click at [179, 82] on link "TROIS F [GEOGRAPHIC_DATA]" at bounding box center [186, 81] width 147 height 12
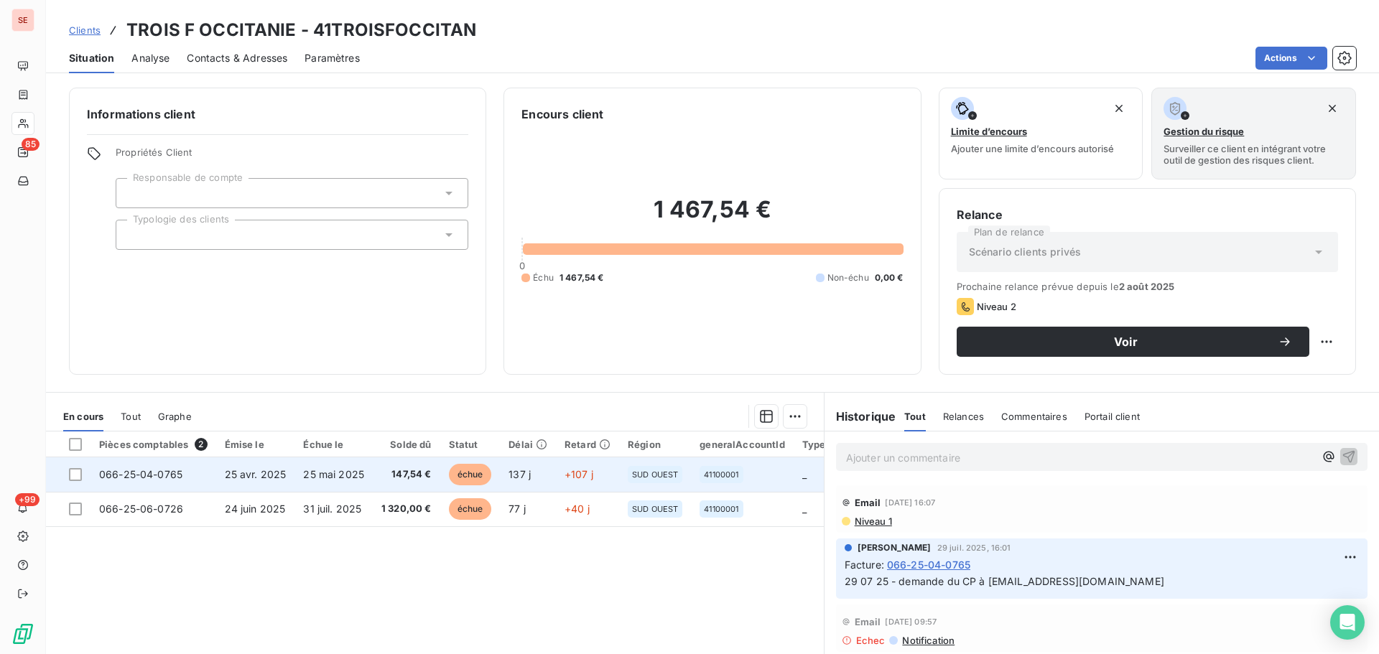
click at [330, 469] on span "25 mai 2025" at bounding box center [333, 474] width 61 height 12
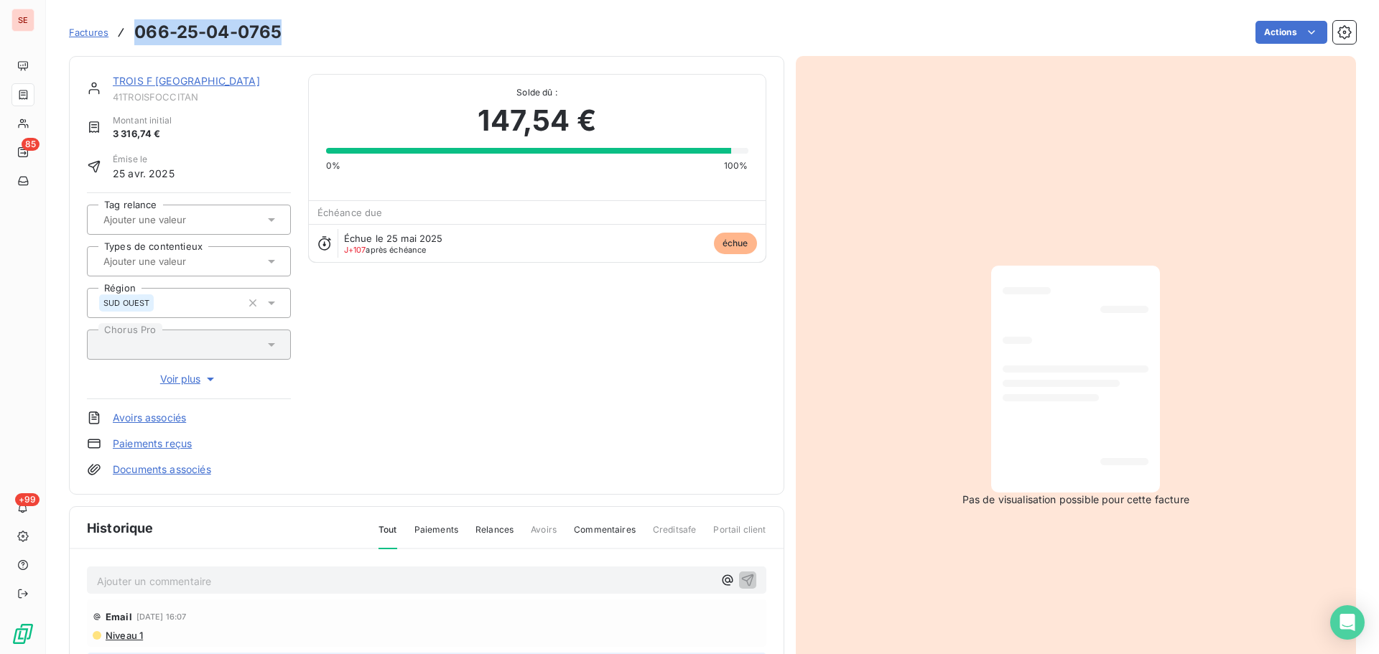
drag, startPoint x: 284, startPoint y: 29, endPoint x: 138, endPoint y: 38, distance: 146.8
click at [138, 38] on div "Factures 066-25-04-0765 Actions" at bounding box center [712, 32] width 1287 height 30
copy h3 "066-25-04-0765"
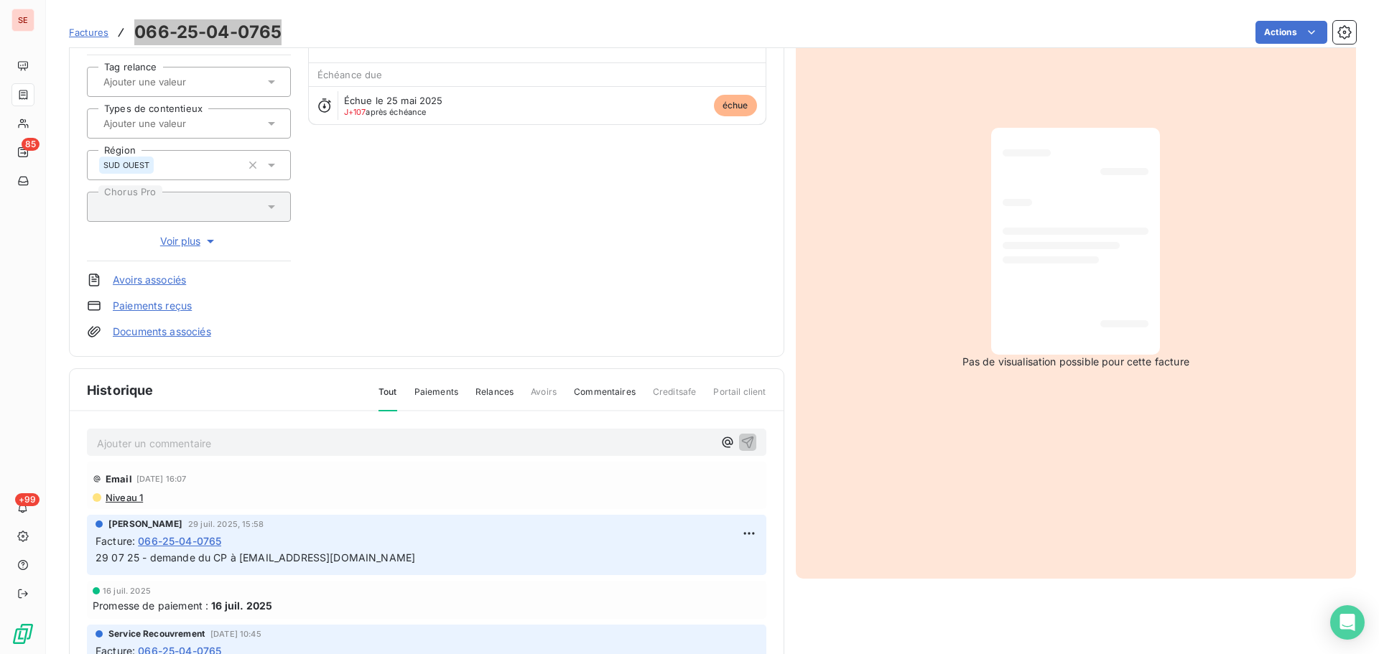
scroll to position [192, 0]
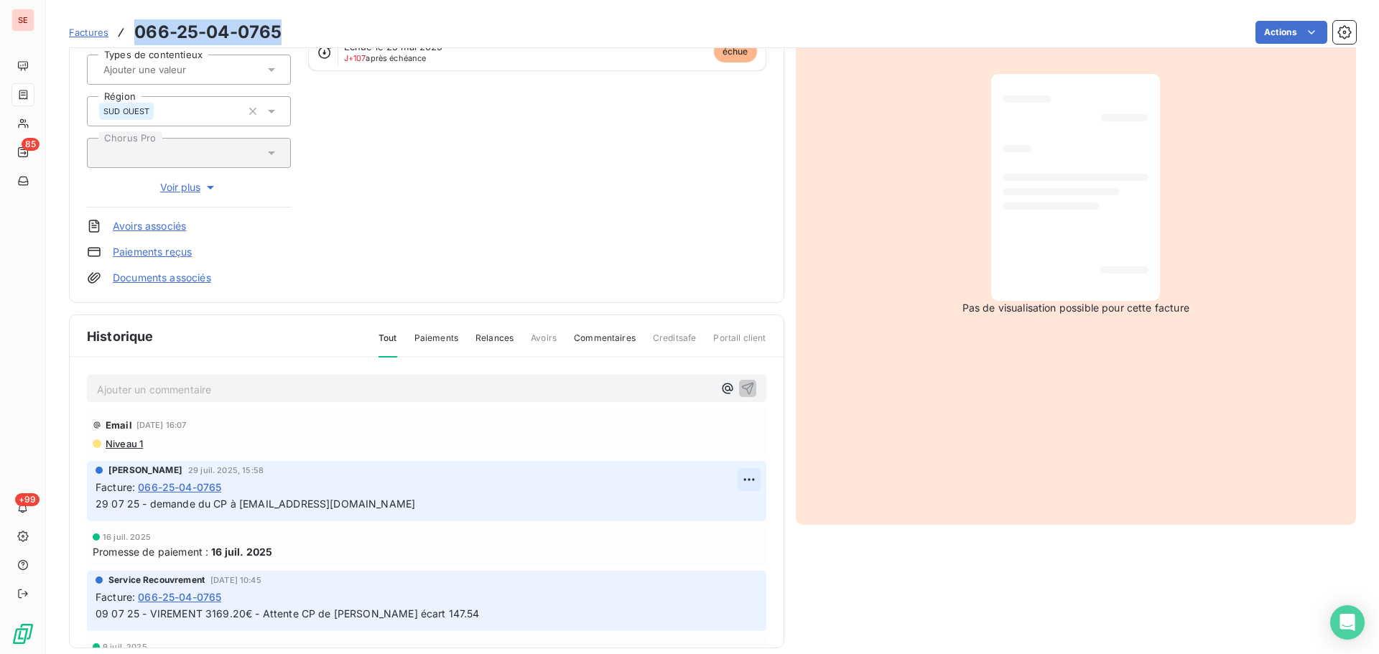
click at [729, 475] on html "SE 85 +99 Factures 066-25-04-0765 Actions TROIS F OCCITANIE 41TROISFOCCITAN Mon…" at bounding box center [689, 327] width 1379 height 654
click at [687, 509] on div "Editer" at bounding box center [698, 511] width 80 height 23
click at [98, 507] on span "29 07 25 - demande du CP à [EMAIL_ADDRESS][DOMAIN_NAME]" at bounding box center [255, 504] width 320 height 12
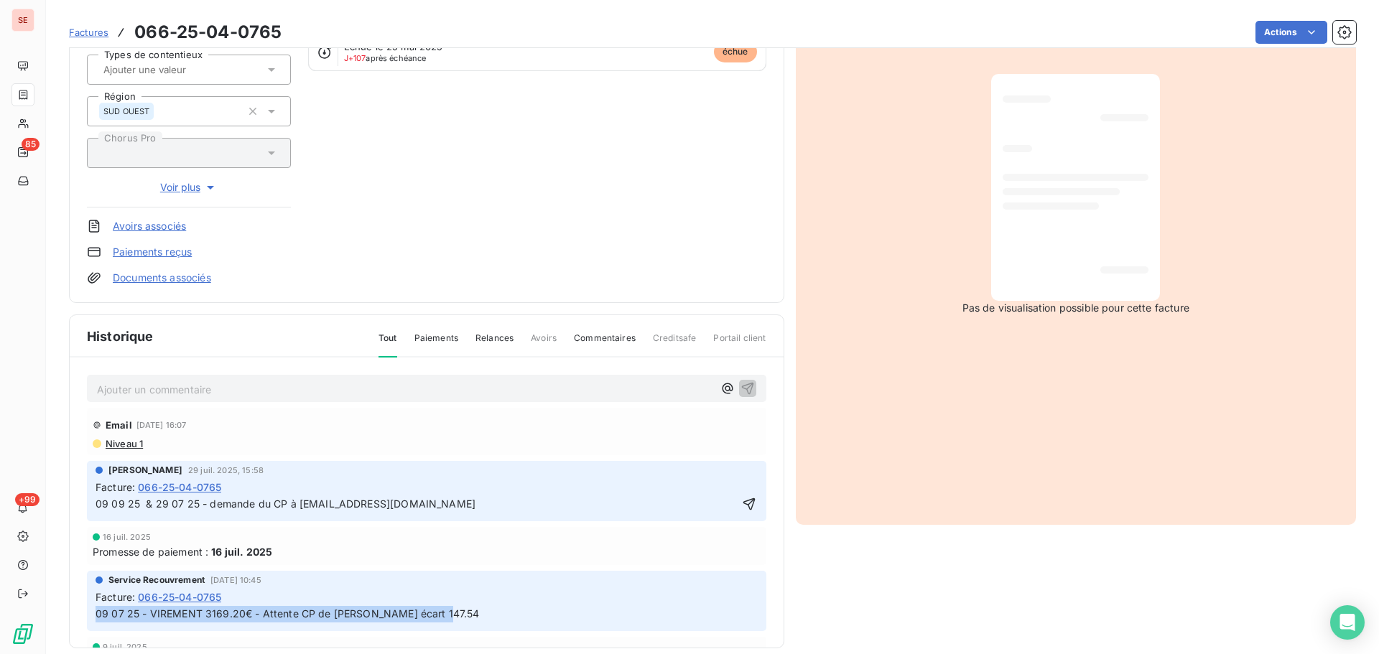
drag, startPoint x: 449, startPoint y: 617, endPoint x: 87, endPoint y: 624, distance: 362.7
click at [87, 624] on div "Service Recouvrement [DATE] 10:45 Facture : 066-25-04-0765 09 07 25 - VIREMENT …" at bounding box center [426, 601] width 679 height 60
copy span "09 07 25 - VIREMENT 3169.20€ - Attente CP de [PERSON_NAME] écart 147.54"
click at [482, 500] on p "09 09 25 & 29 07 25 - demande du CP à [EMAIL_ADDRESS][DOMAIN_NAME]" at bounding box center [416, 504] width 642 height 17
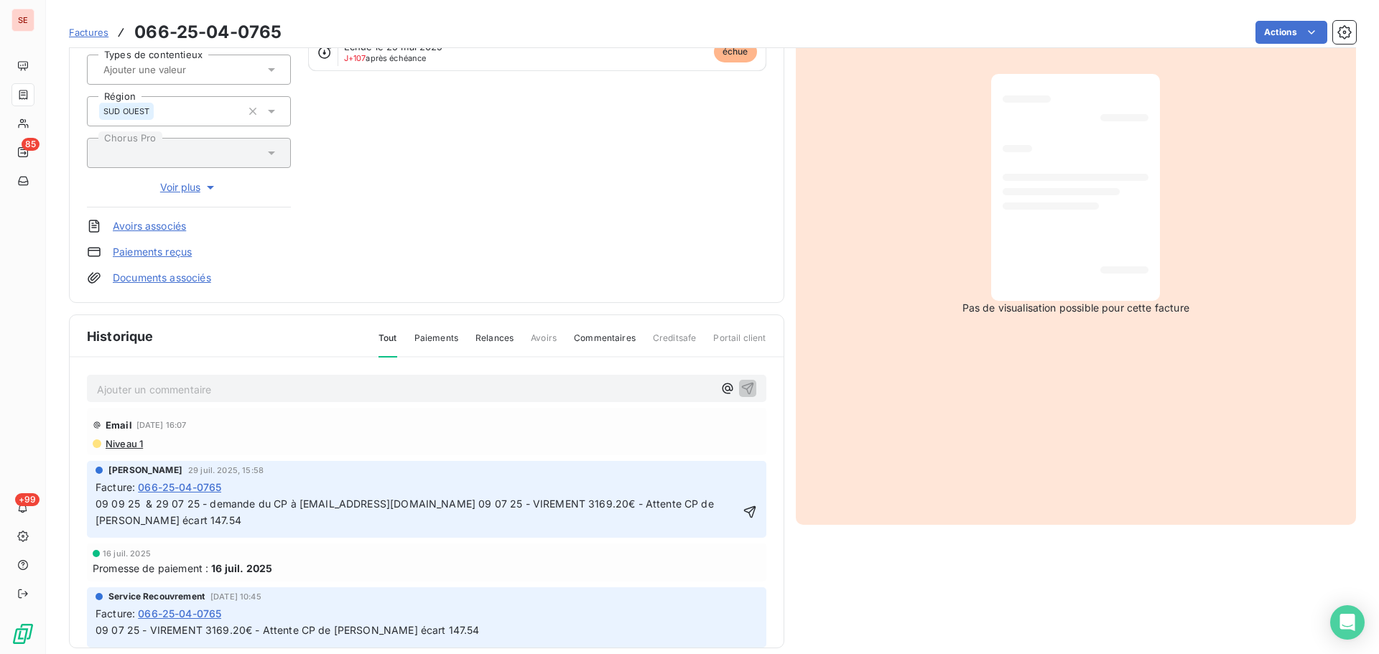
click at [416, 505] on span "09 09 25 & 29 07 25 - demande du CP à [EMAIL_ADDRESS][DOMAIN_NAME] 09 07 25 - V…" at bounding box center [405, 512] width 621 height 29
click at [744, 513] on icon "button" at bounding box center [750, 512] width 12 height 12
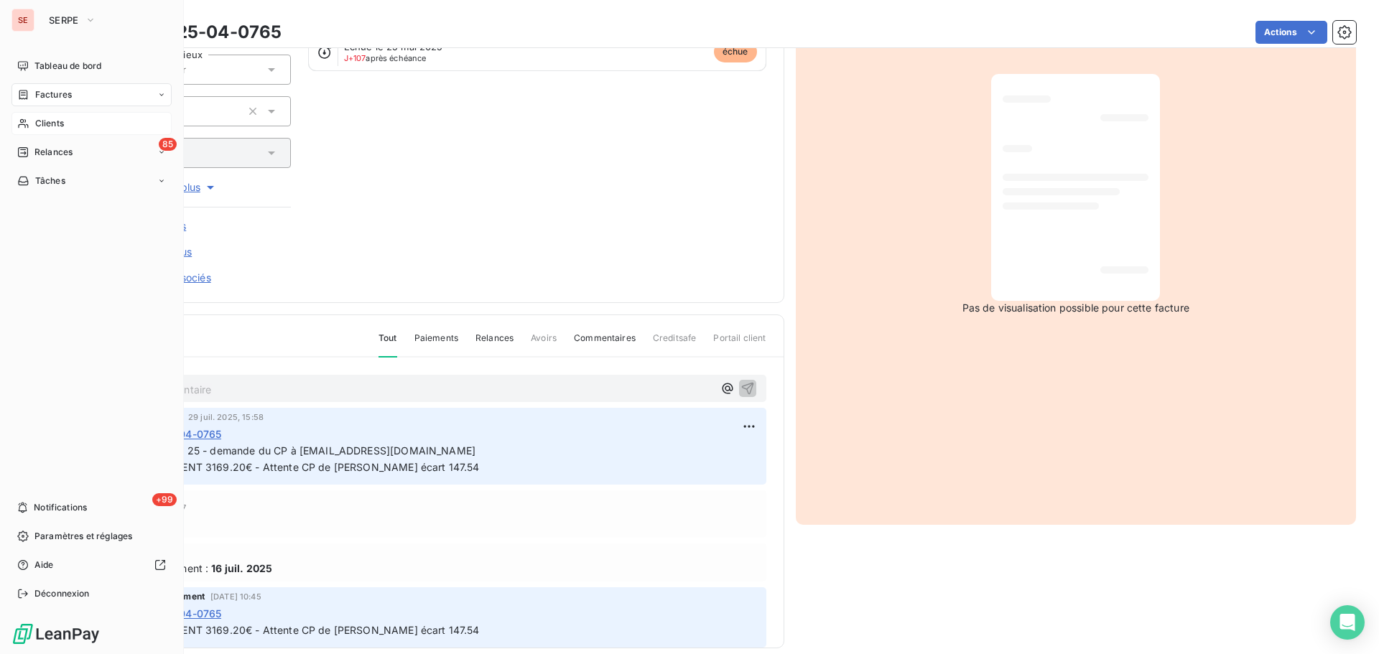
click at [35, 126] on span "Clients" at bounding box center [49, 123] width 29 height 13
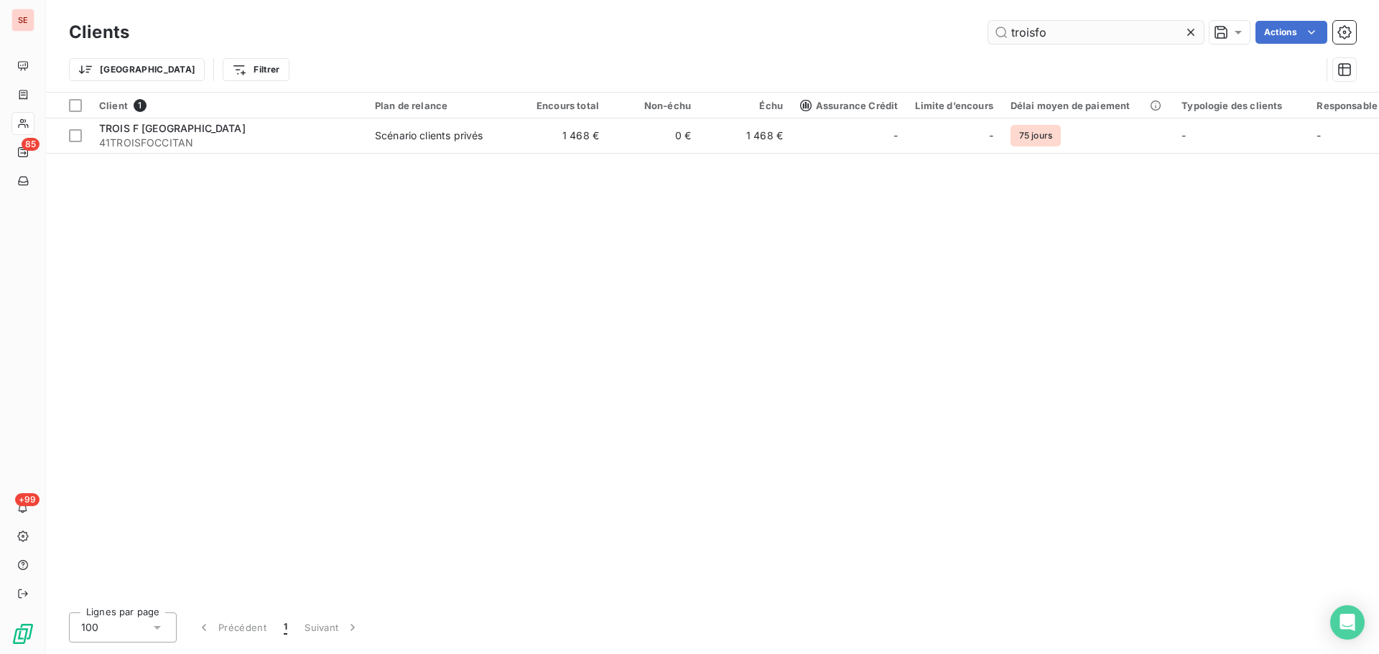
click at [1051, 35] on input "troisfo" at bounding box center [1095, 32] width 215 height 23
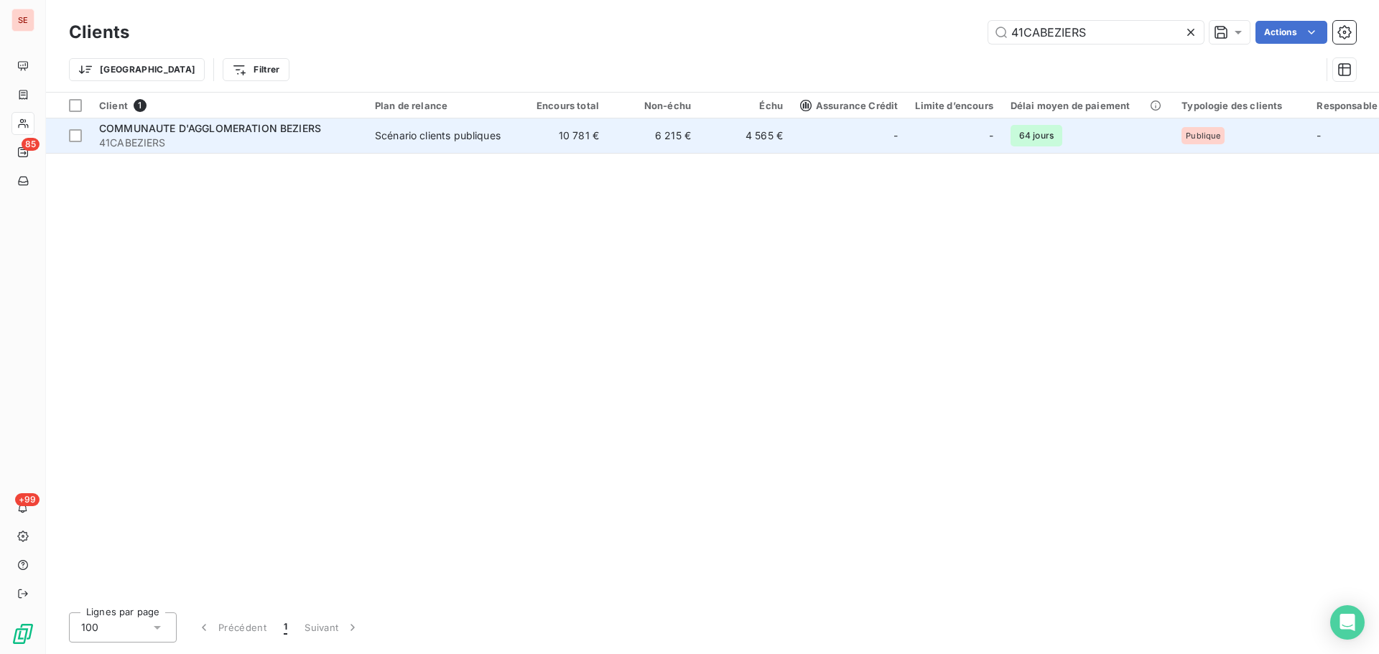
type input "41CABEZIERS"
click at [513, 136] on td "Scénario clients publiques" at bounding box center [440, 135] width 149 height 34
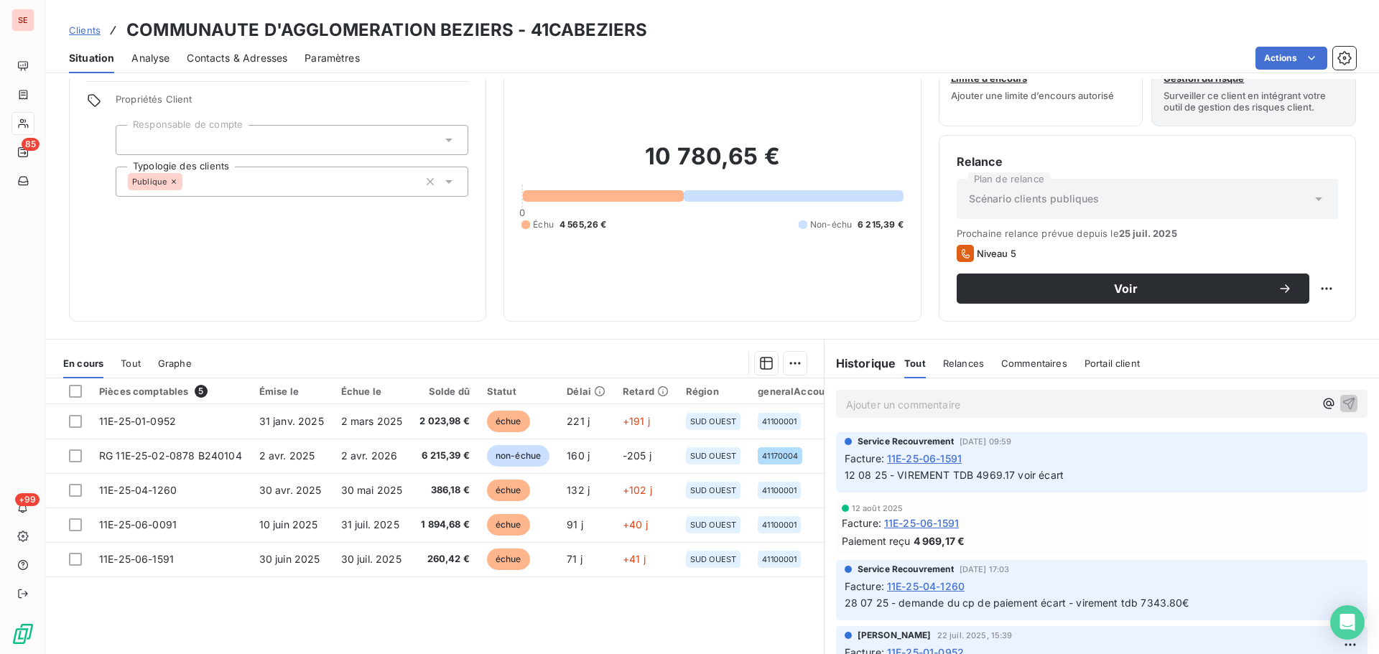
scroll to position [97, 0]
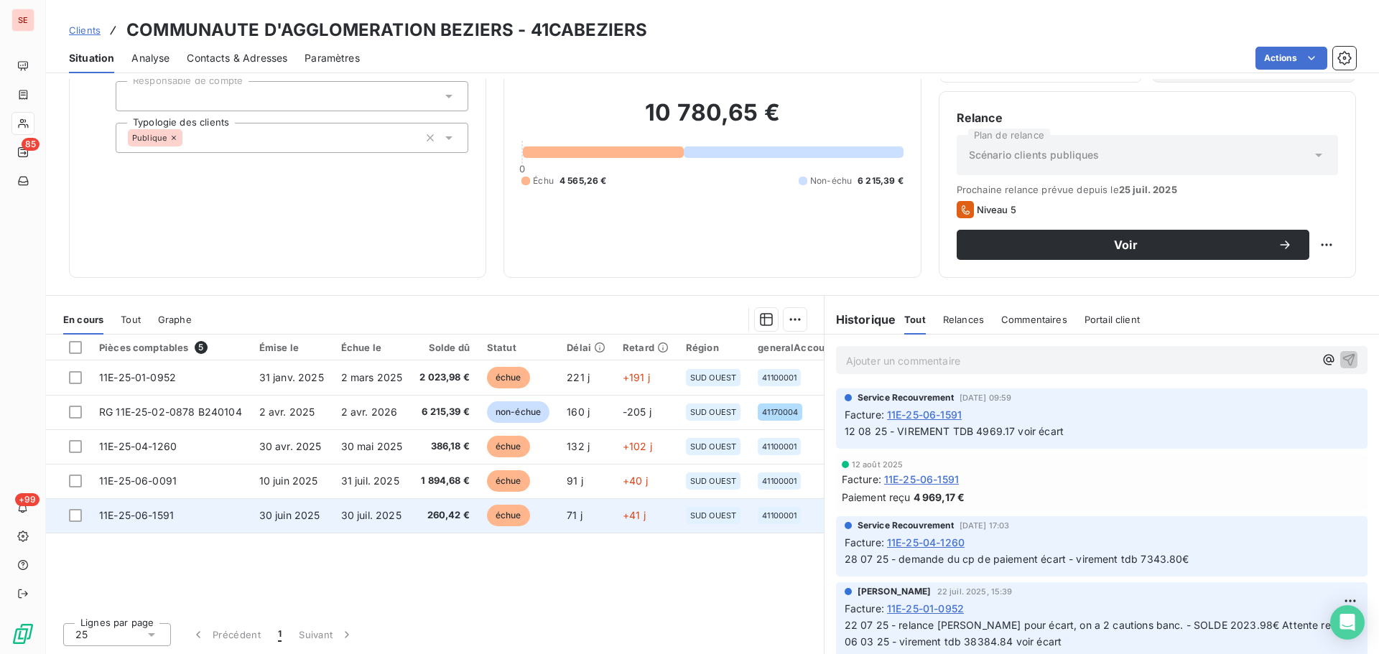
click at [251, 525] on td "30 juin 2025" at bounding box center [292, 515] width 82 height 34
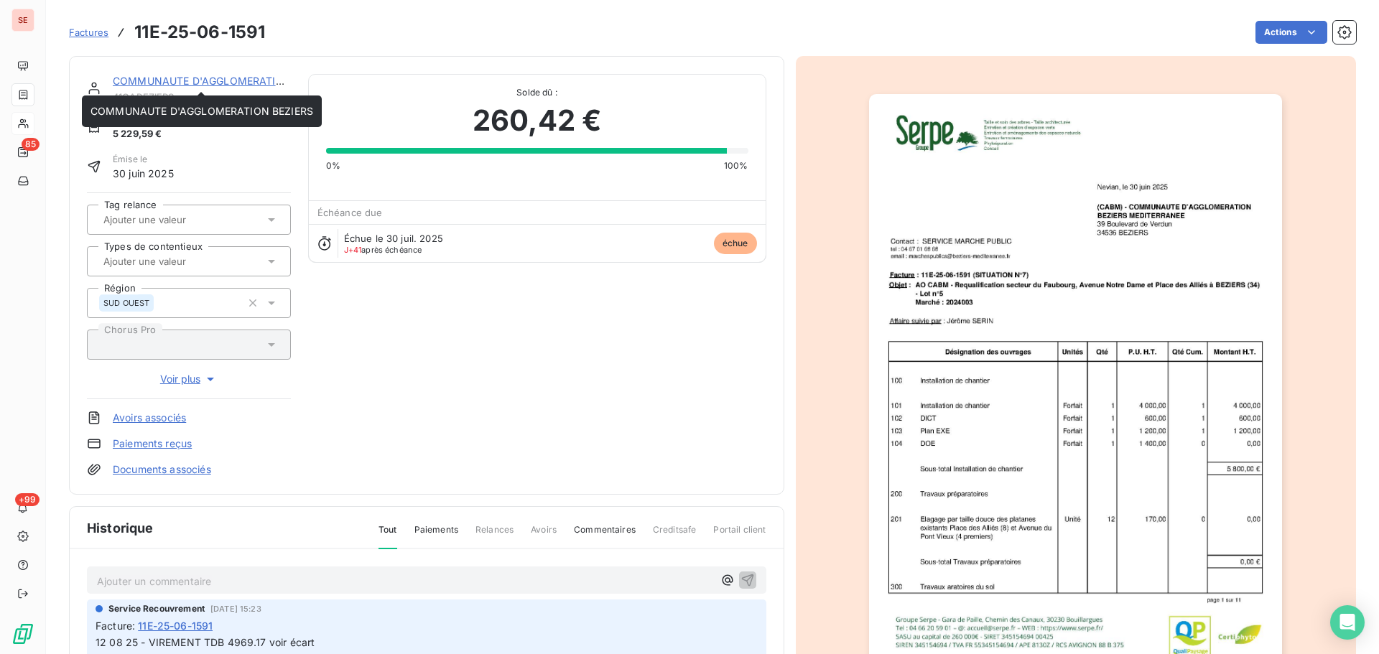
click at [213, 78] on link "COMMUNAUTE D'AGGLOMERATION BEZIERS" at bounding box center [224, 81] width 223 height 12
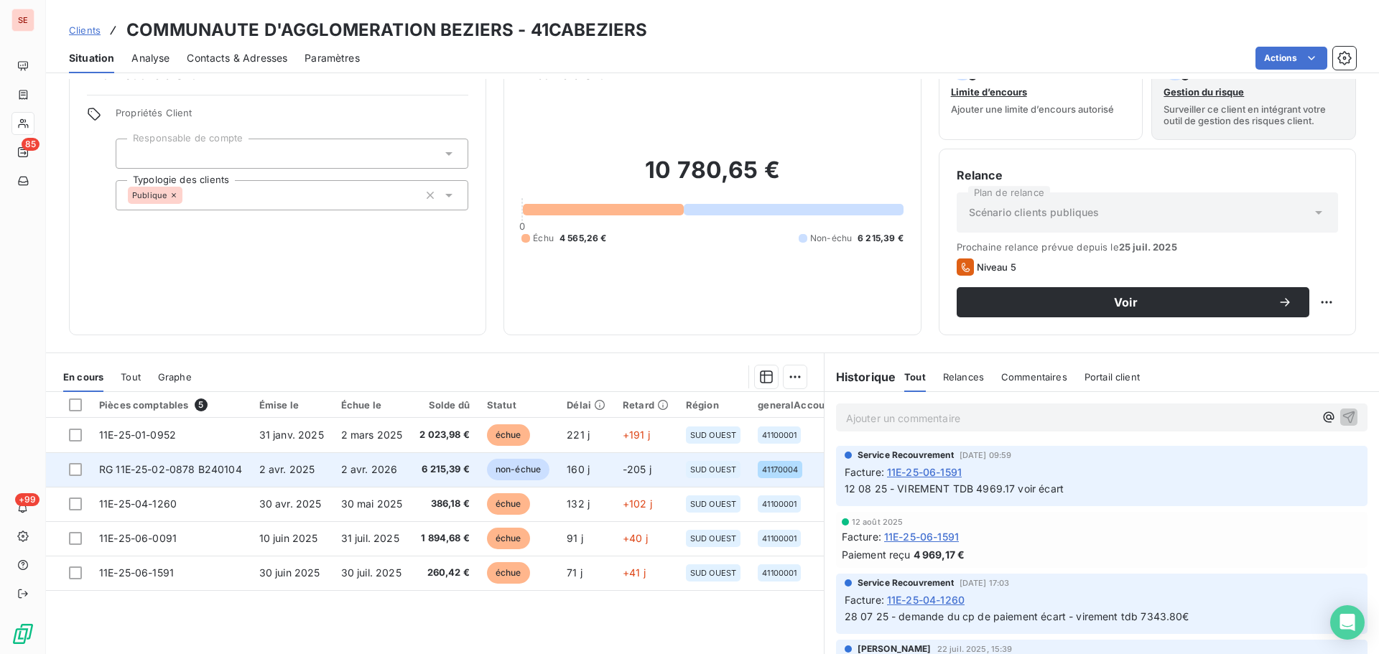
scroll to position [97, 0]
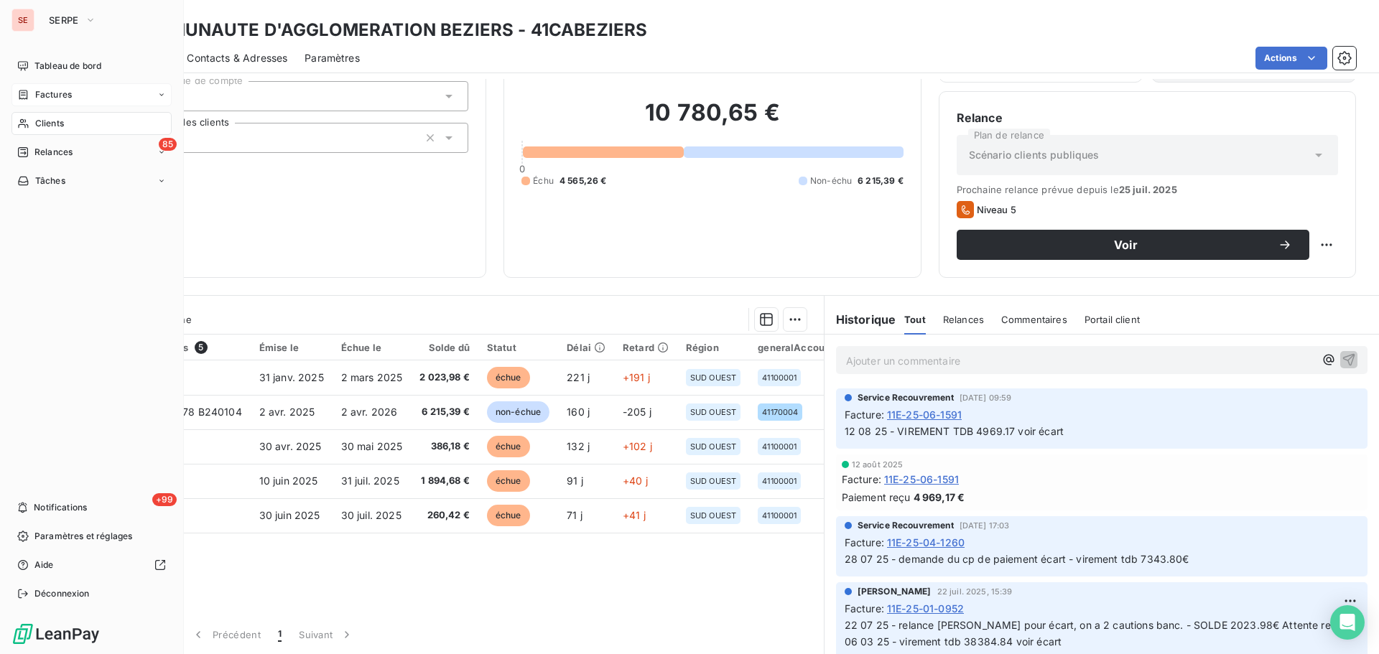
click at [39, 99] on span "Factures" at bounding box center [53, 94] width 37 height 13
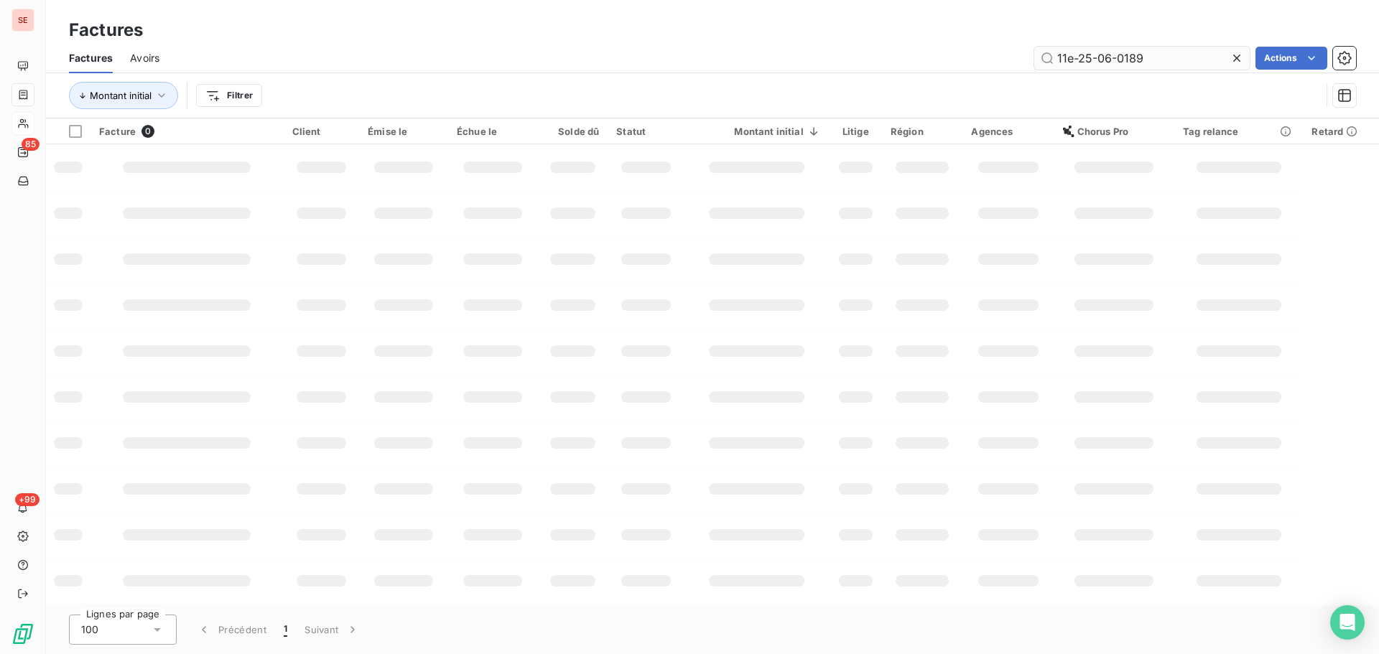
click at [1166, 56] on input "11e-25-06-0189" at bounding box center [1141, 58] width 215 height 23
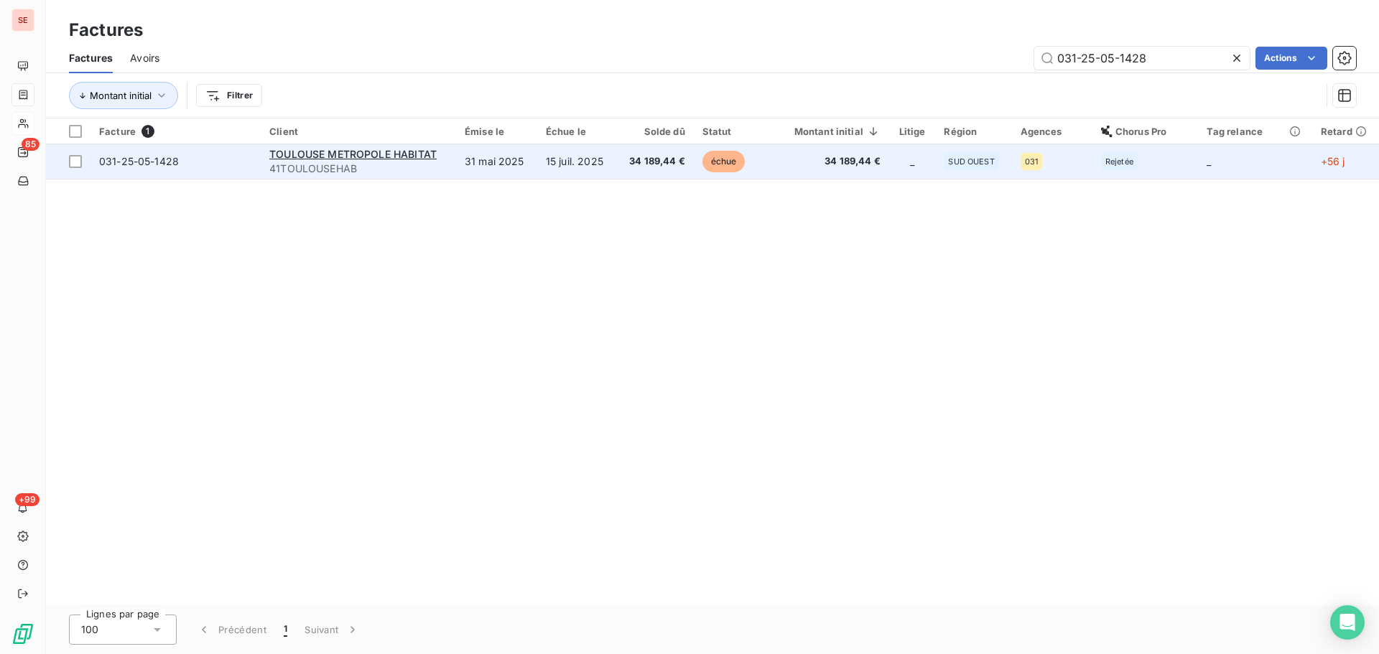
type input "031-25-05-1428"
click at [582, 162] on td "15 juil. 2025" at bounding box center [576, 161] width 79 height 34
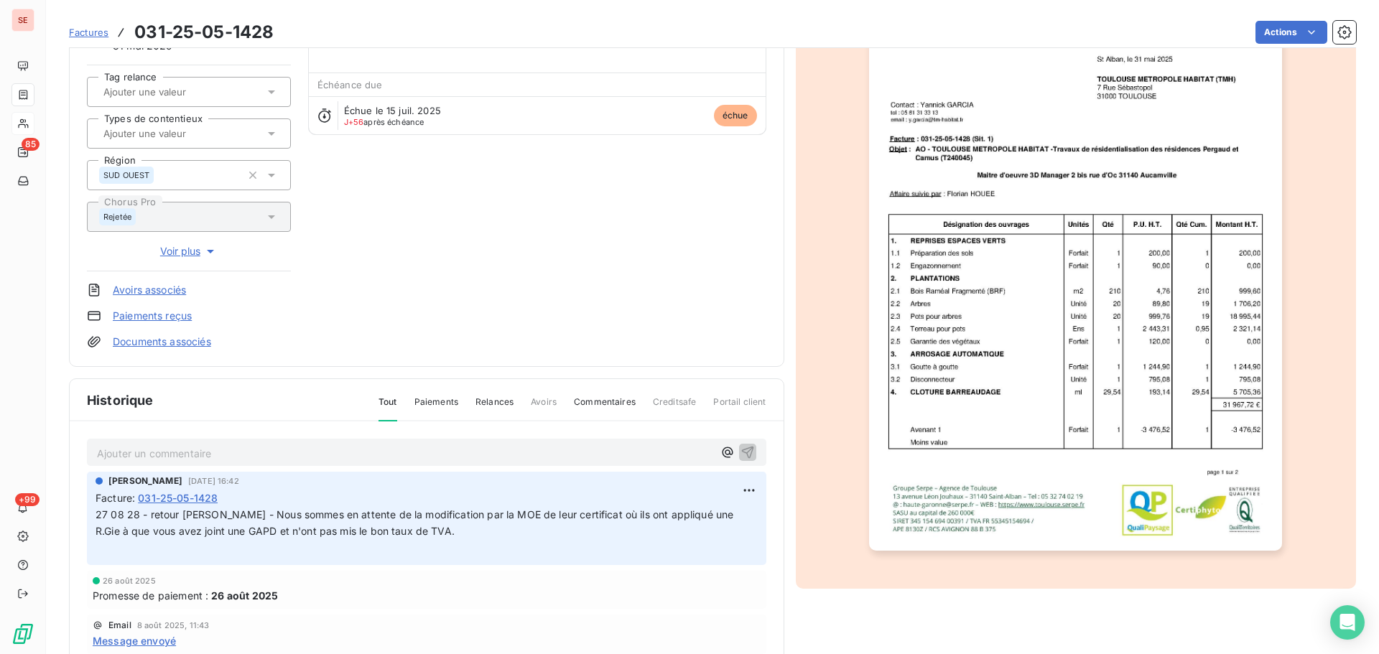
scroll to position [210, 0]
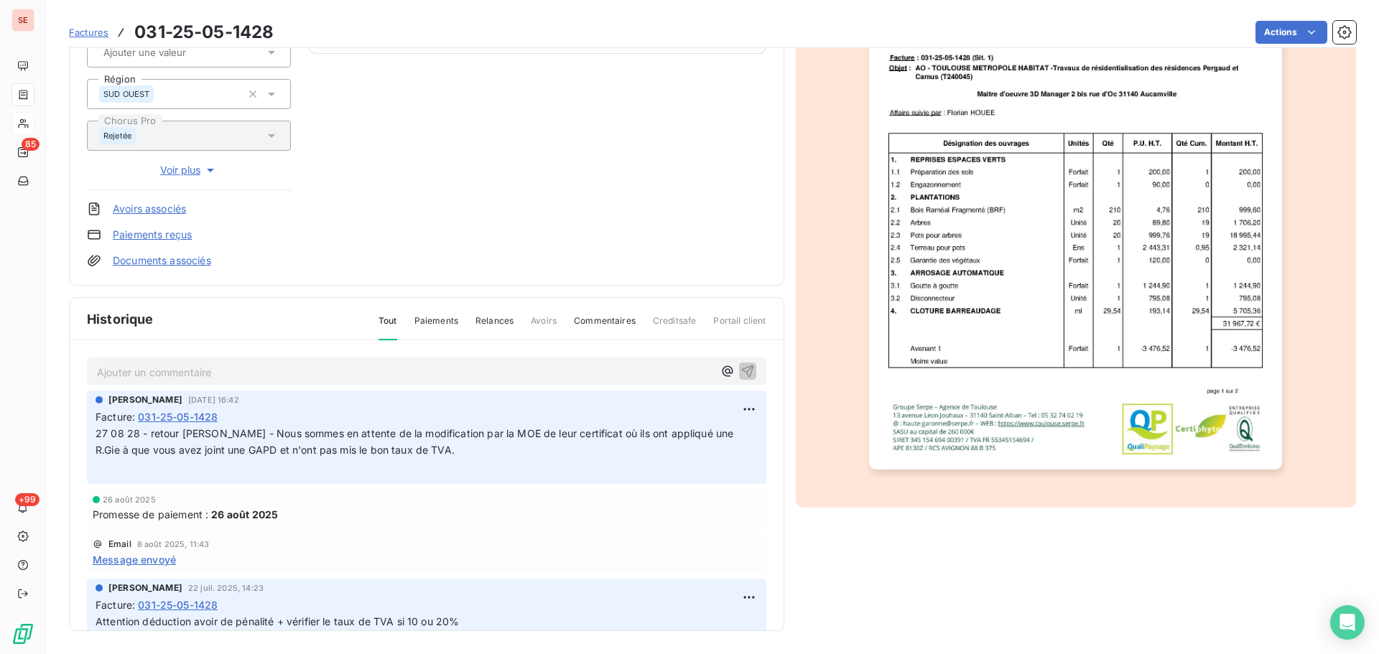
click at [194, 373] on p "Ajouter un commentaire ﻿" at bounding box center [405, 372] width 616 height 18
drag, startPoint x: 194, startPoint y: 373, endPoint x: 447, endPoint y: 411, distance: 255.6
click at [447, 411] on div "Facture : 031-25-05-1428" at bounding box center [426, 416] width 662 height 15
click at [725, 408] on html "SE 85 +99 Factures 031-25-05-1428 Actions TOULOUSE METROPOLE HABITAT 41TOULOUSE…" at bounding box center [689, 327] width 1379 height 654
click at [712, 434] on div "Editer" at bounding box center [698, 440] width 80 height 23
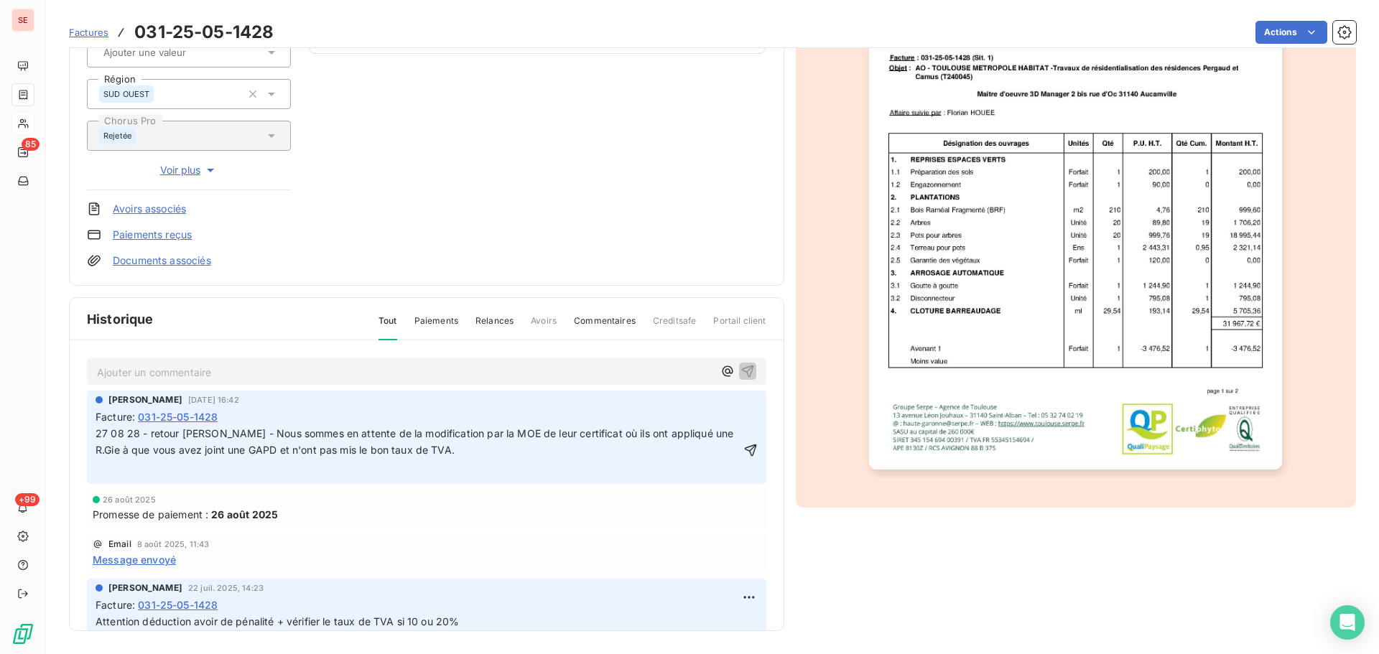
click at [98, 435] on span "27 08 28 - retour [PERSON_NAME] - Nous sommes en attente de la modification par…" at bounding box center [415, 441] width 641 height 29
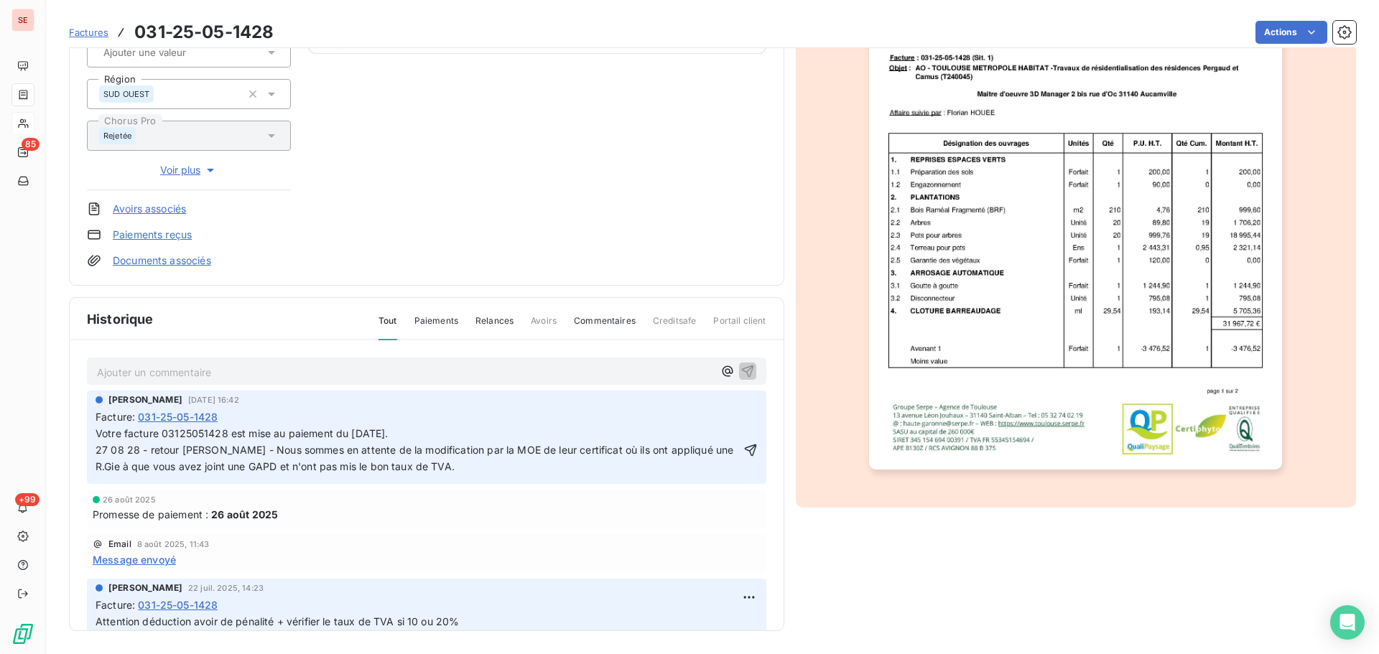
click at [98, 434] on span "Votre facture 03125051428 est mise au paiement du [DATE]." at bounding box center [241, 433] width 293 height 12
click at [744, 456] on icon "button" at bounding box center [750, 450] width 12 height 12
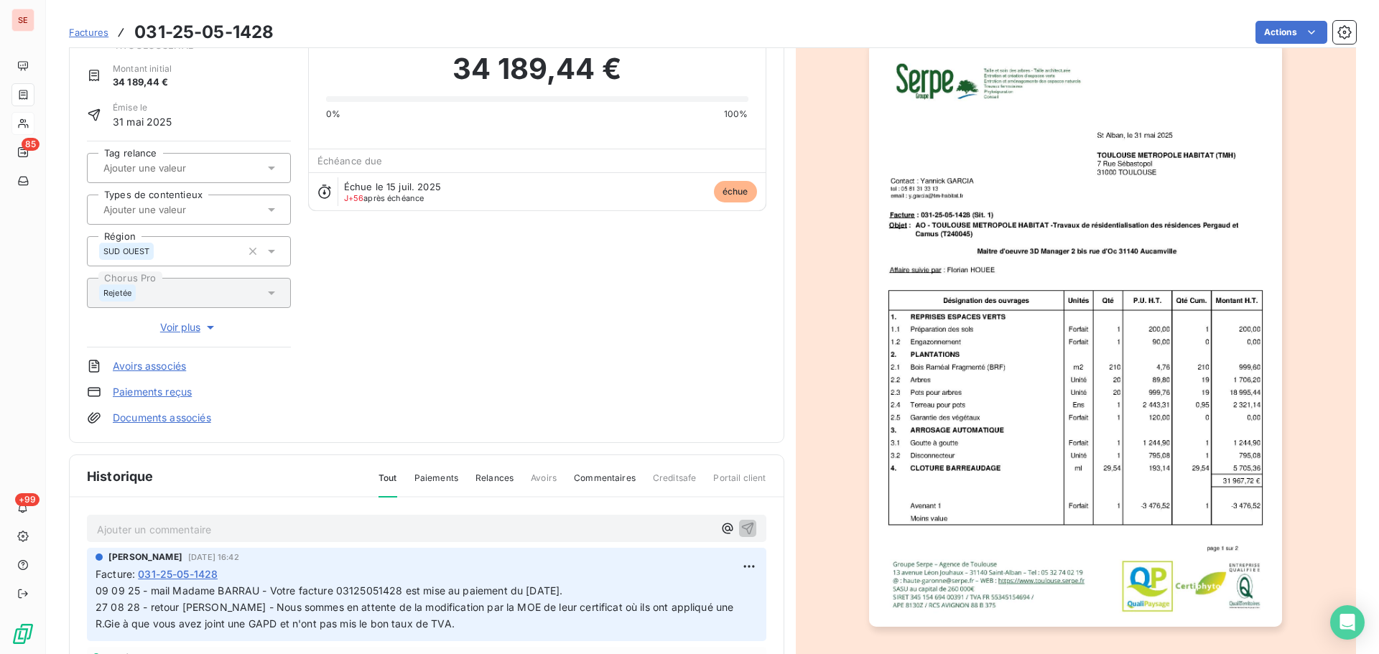
scroll to position [0, 0]
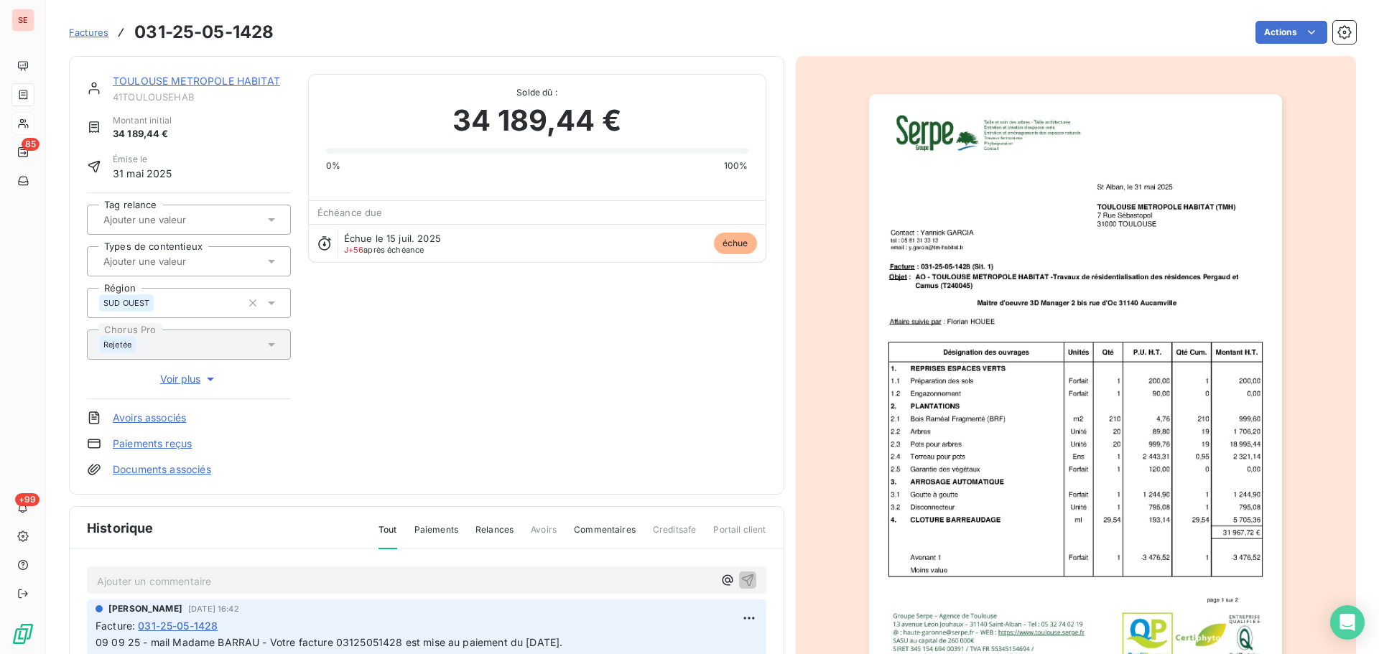
click at [1088, 269] on img "button" at bounding box center [1075, 386] width 413 height 584
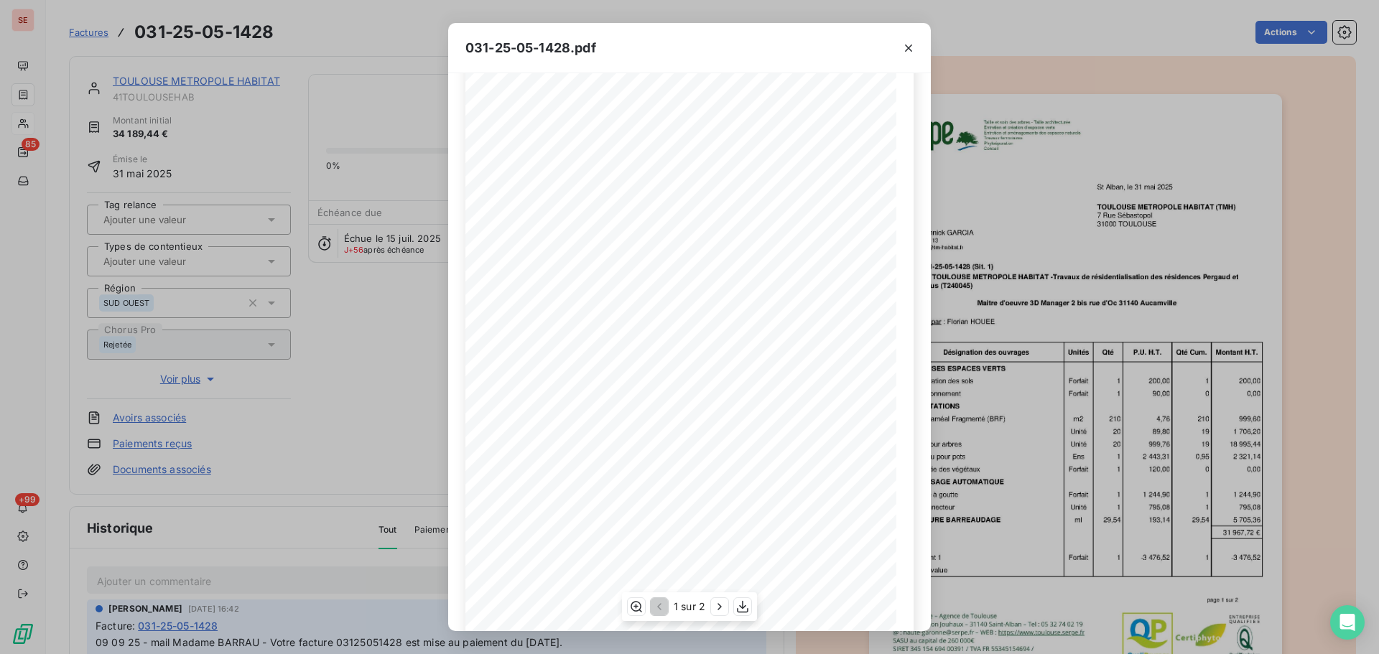
scroll to position [85, 0]
click at [721, 598] on button "button" at bounding box center [719, 606] width 17 height 17
click at [904, 49] on icon "button" at bounding box center [908, 48] width 14 height 14
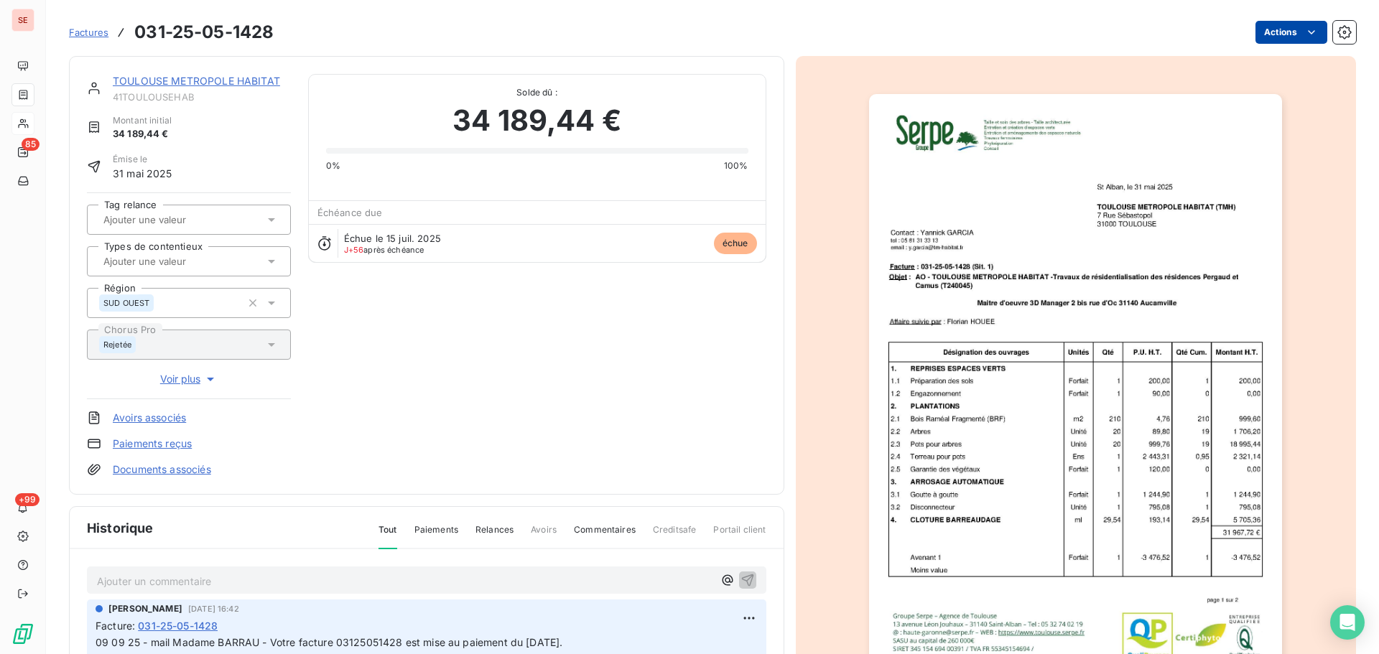
click at [1272, 28] on html "SE 85 +99 Factures 031-25-05-1428 Actions TOULOUSE METROPOLE HABITAT 41TOULOUSE…" at bounding box center [689, 327] width 1379 height 654
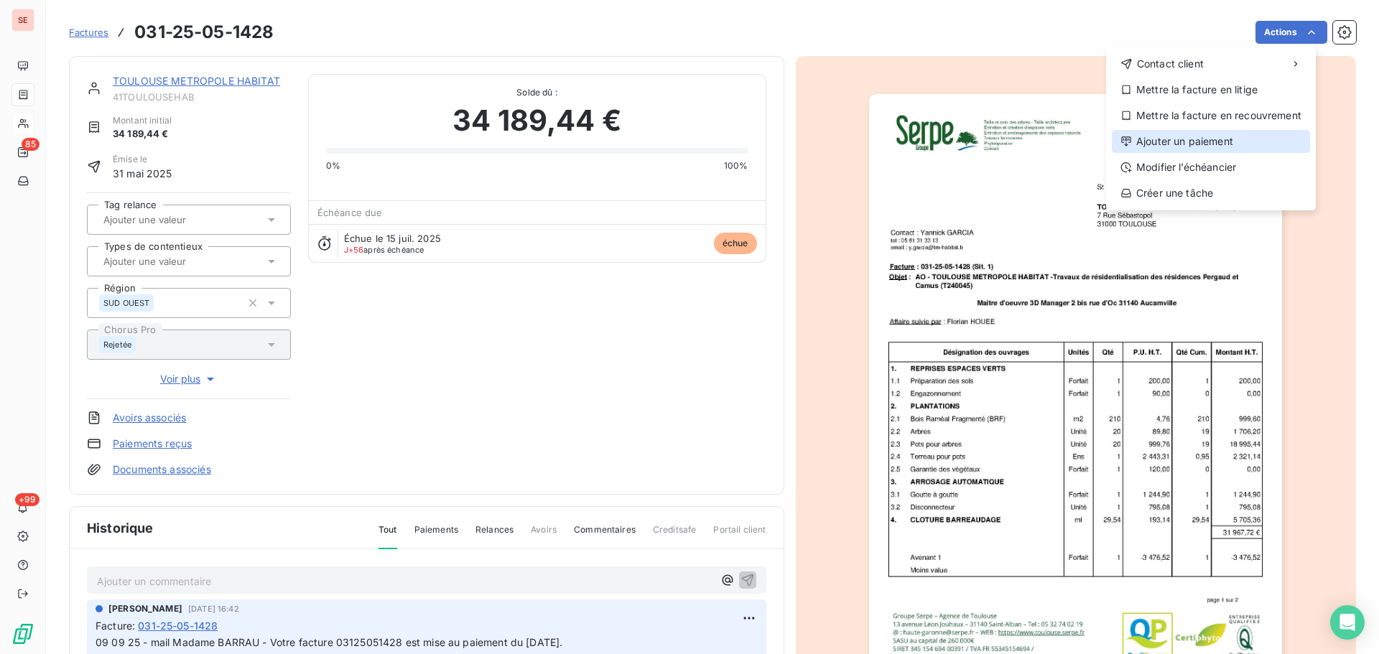
click at [1180, 143] on div "Ajouter un paiement" at bounding box center [1210, 141] width 198 height 23
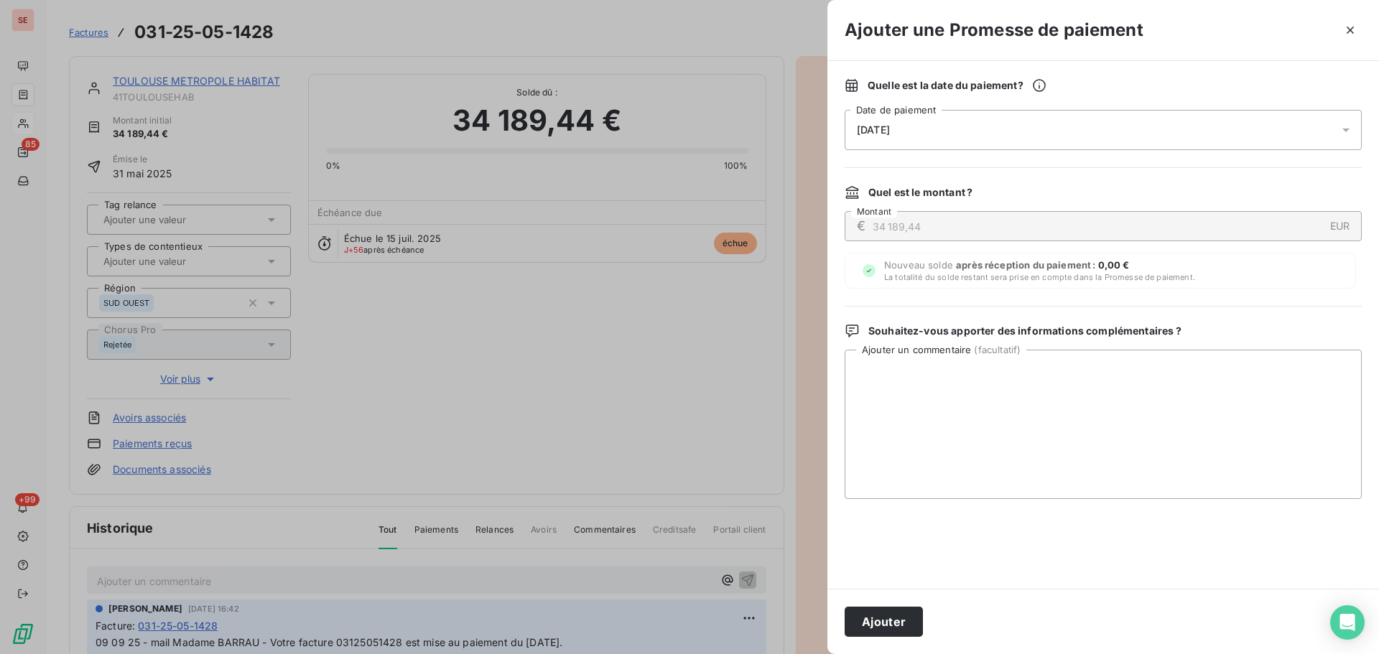
click at [1038, 128] on div "[DATE]" at bounding box center [1102, 130] width 517 height 40
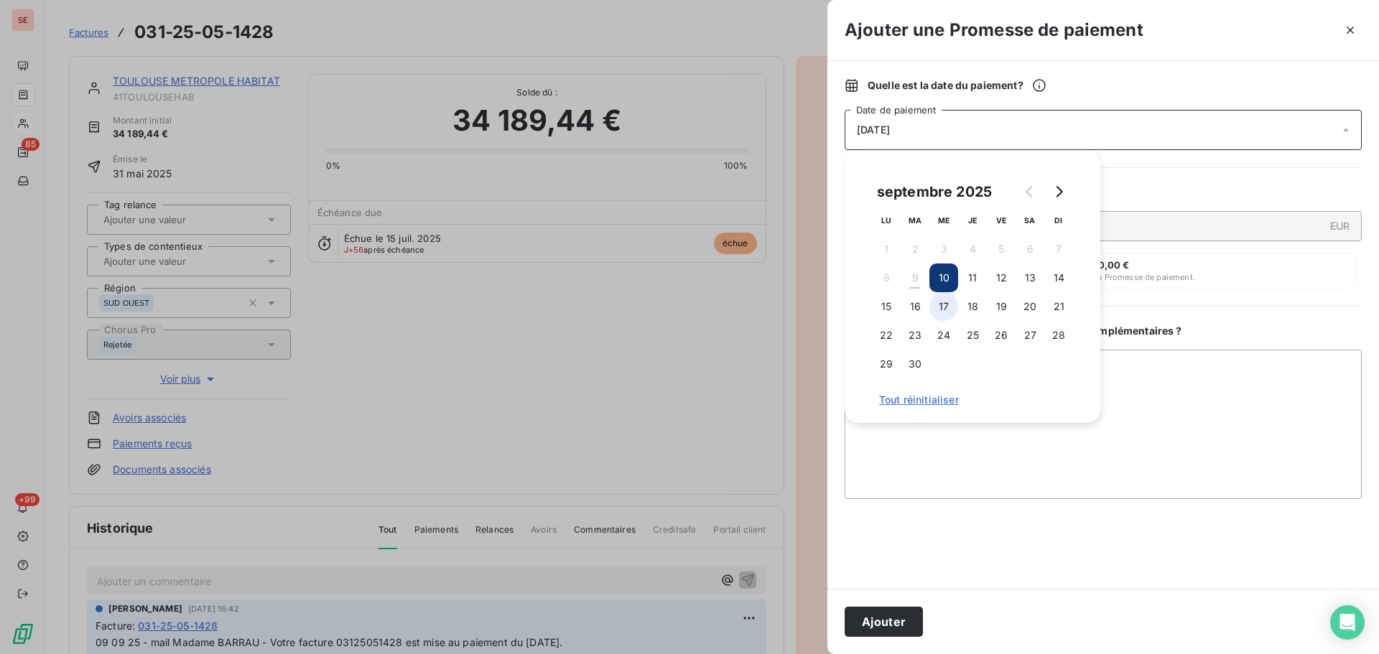
click at [942, 302] on button "17" at bounding box center [943, 306] width 29 height 29
click at [890, 614] on button "Ajouter" at bounding box center [883, 622] width 78 height 30
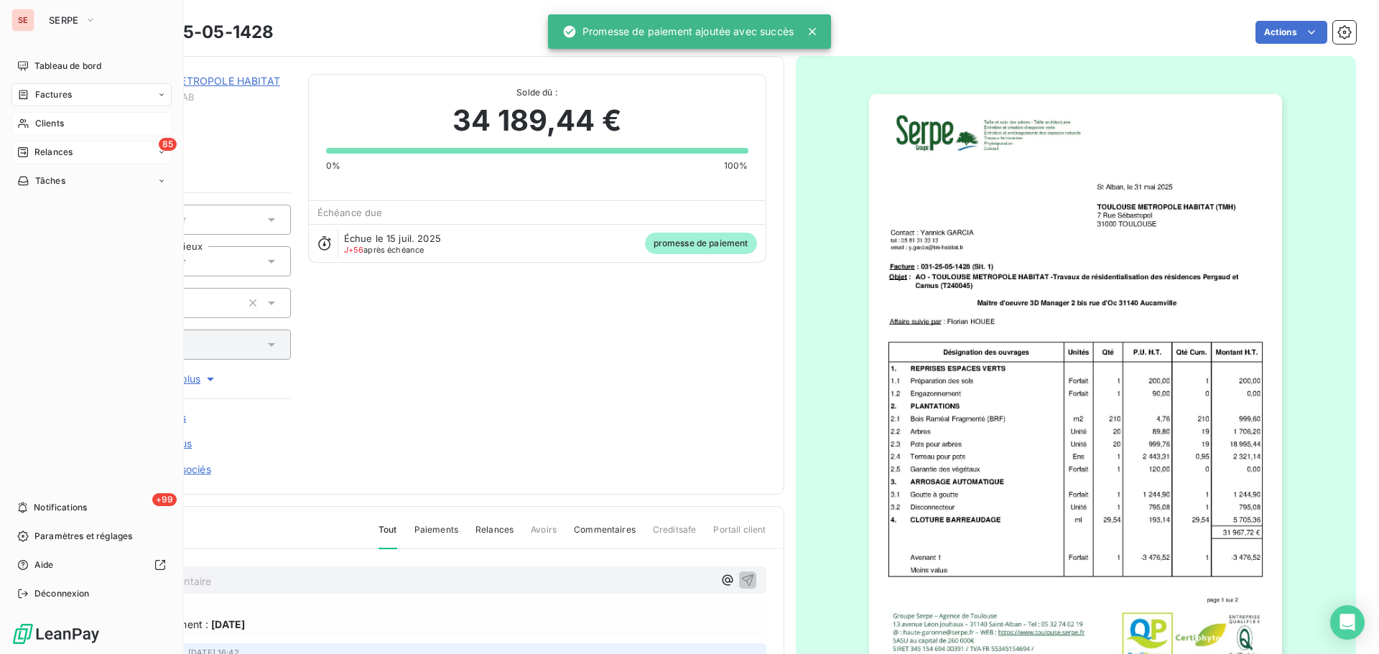
click at [34, 147] on div "Relances" at bounding box center [44, 152] width 55 height 13
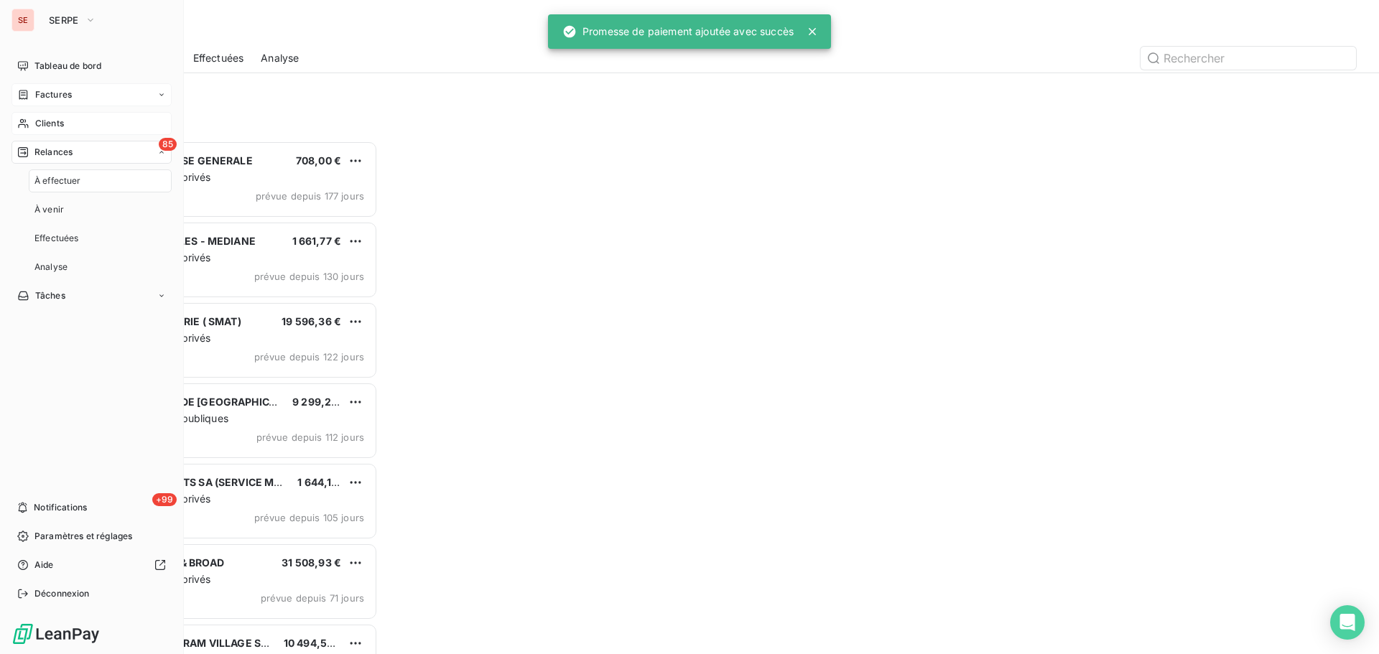
scroll to position [503, 298]
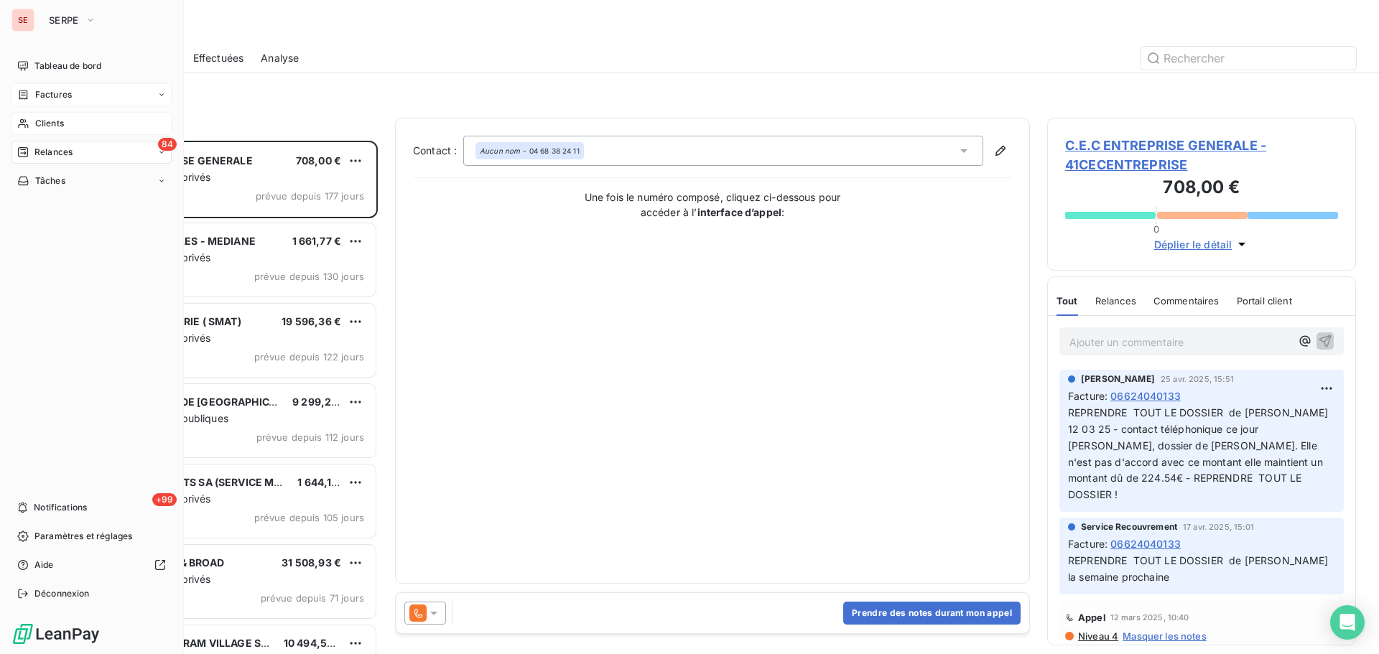
click at [41, 100] on span "Factures" at bounding box center [53, 94] width 37 height 13
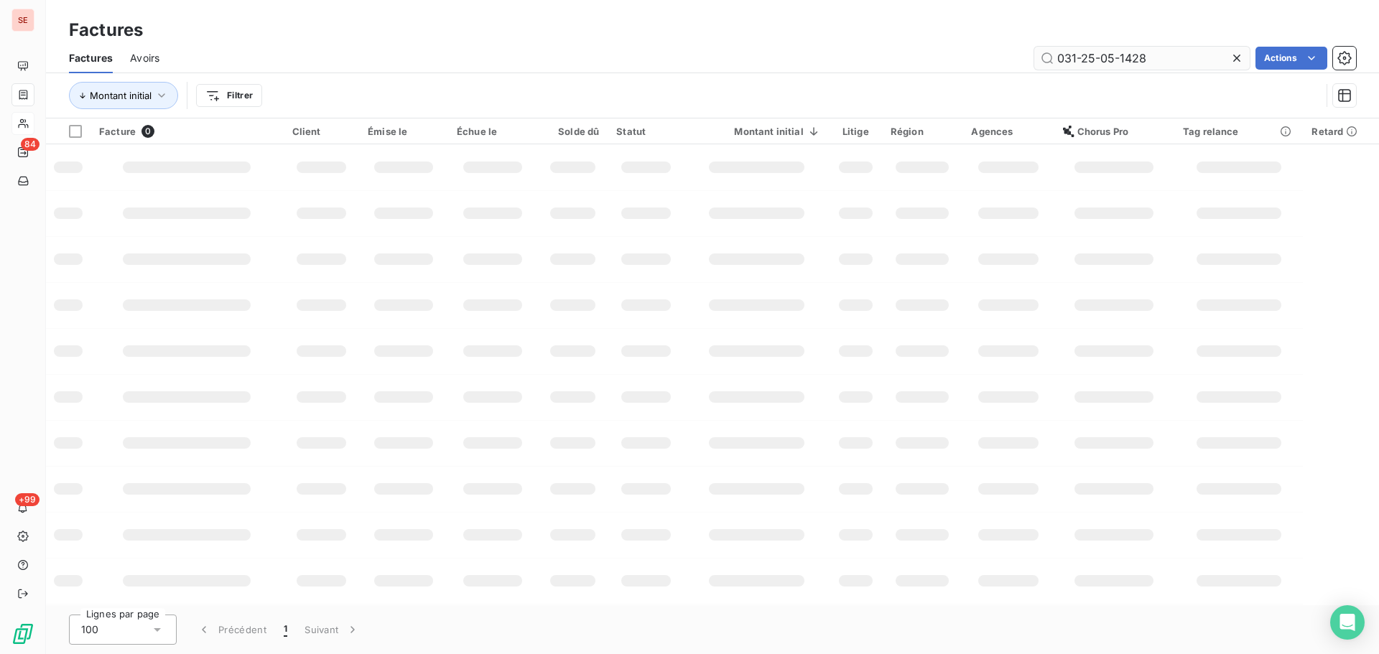
click at [1164, 65] on input "031-25-05-1428" at bounding box center [1141, 58] width 215 height 23
click at [1164, 64] on input "031-25-05-1428" at bounding box center [1141, 58] width 215 height 23
click at [1164, 62] on input "031-25-05-1428" at bounding box center [1141, 58] width 215 height 23
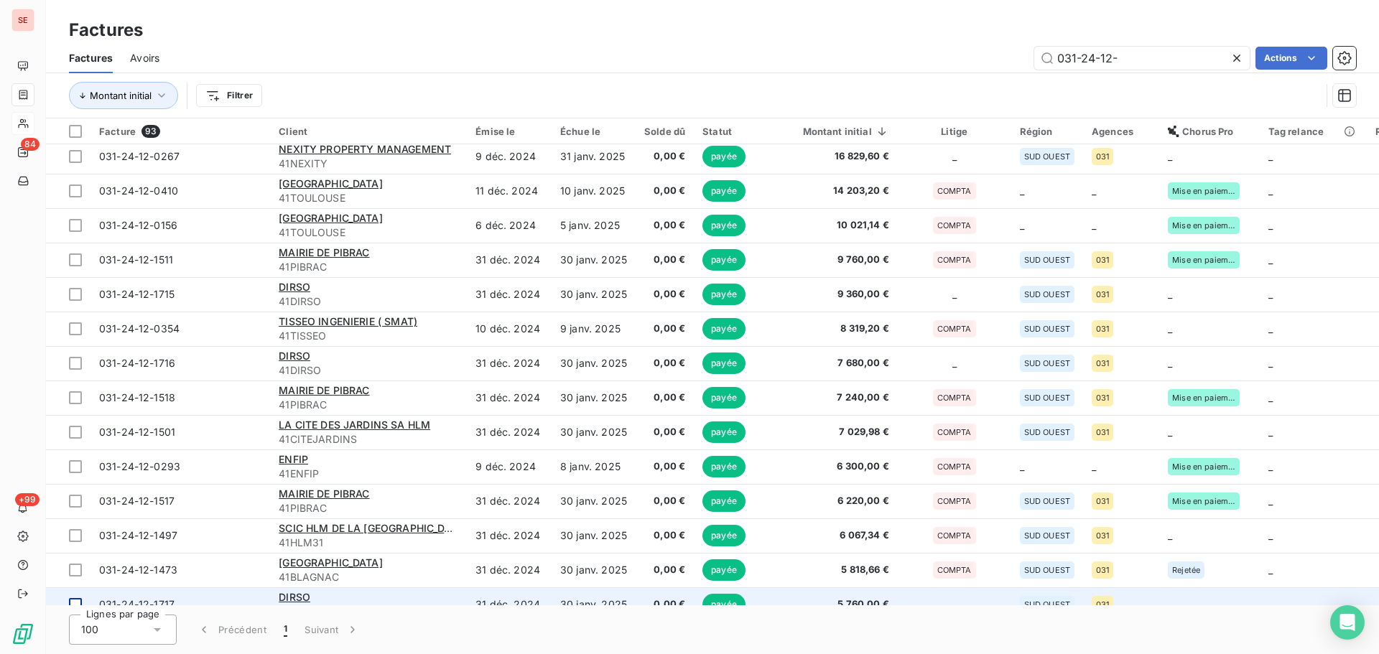
scroll to position [383, 0]
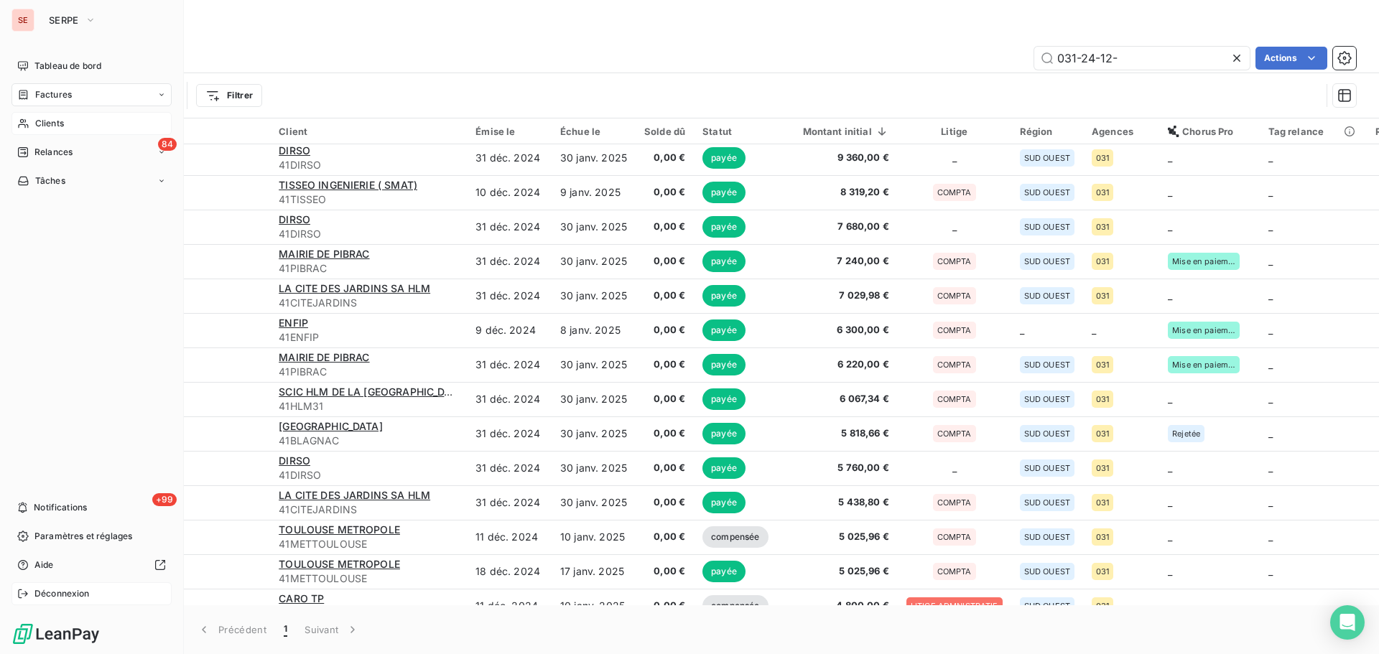
type input "031-24-12-"
click at [41, 592] on span "Déconnexion" at bounding box center [61, 593] width 55 height 13
